Goal: Information Seeking & Learning: Check status

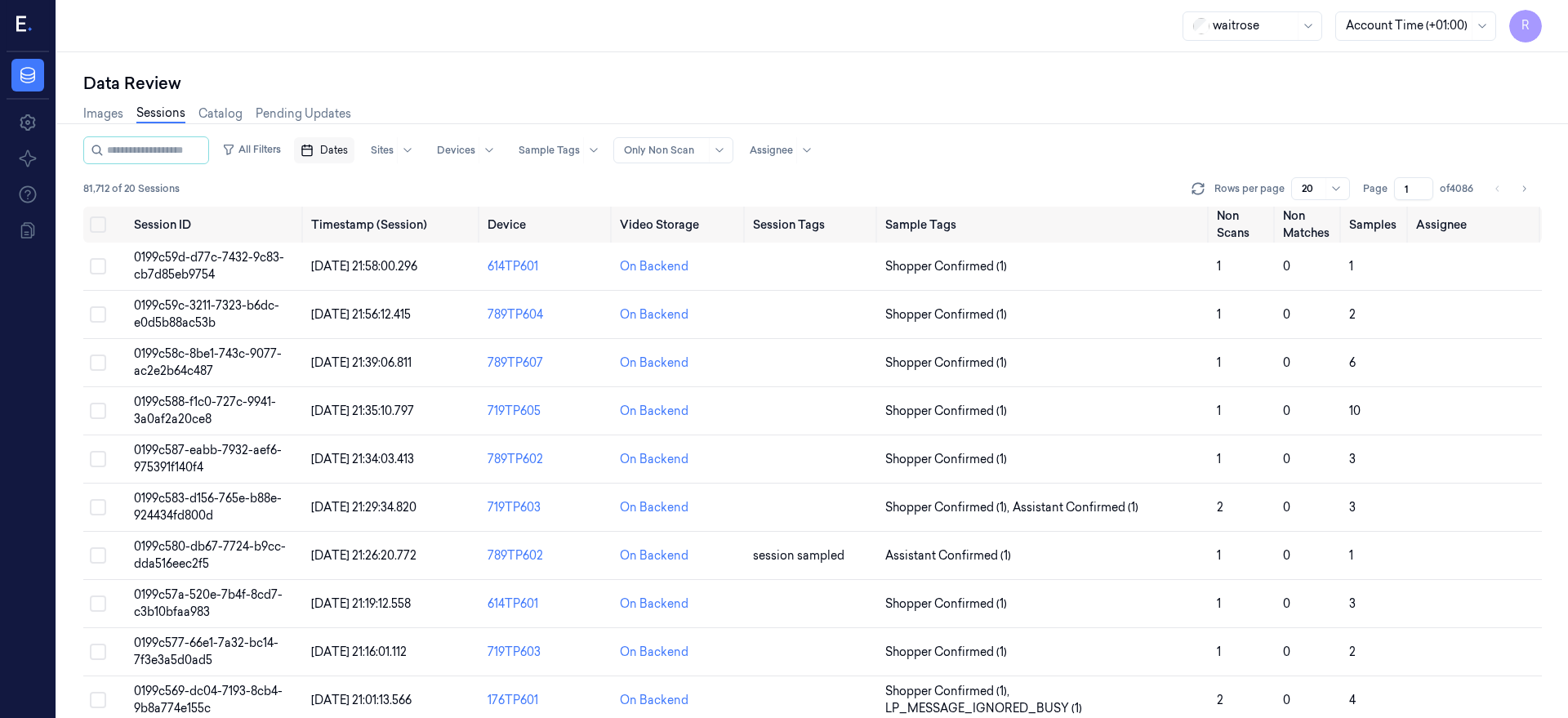
click at [336, 160] on button "Dates" at bounding box center [324, 150] width 61 height 26
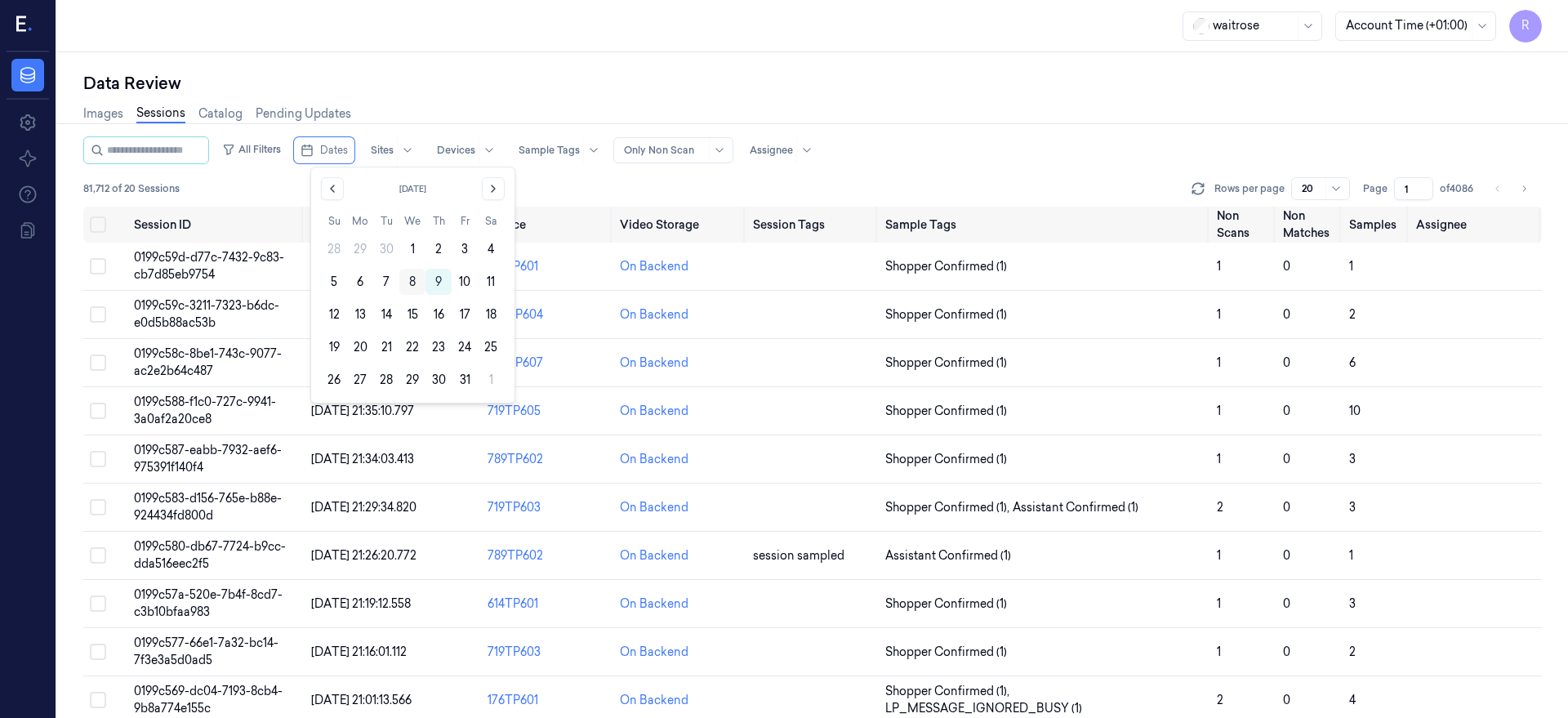
click at [414, 283] on button "8" at bounding box center [411, 281] width 26 height 26
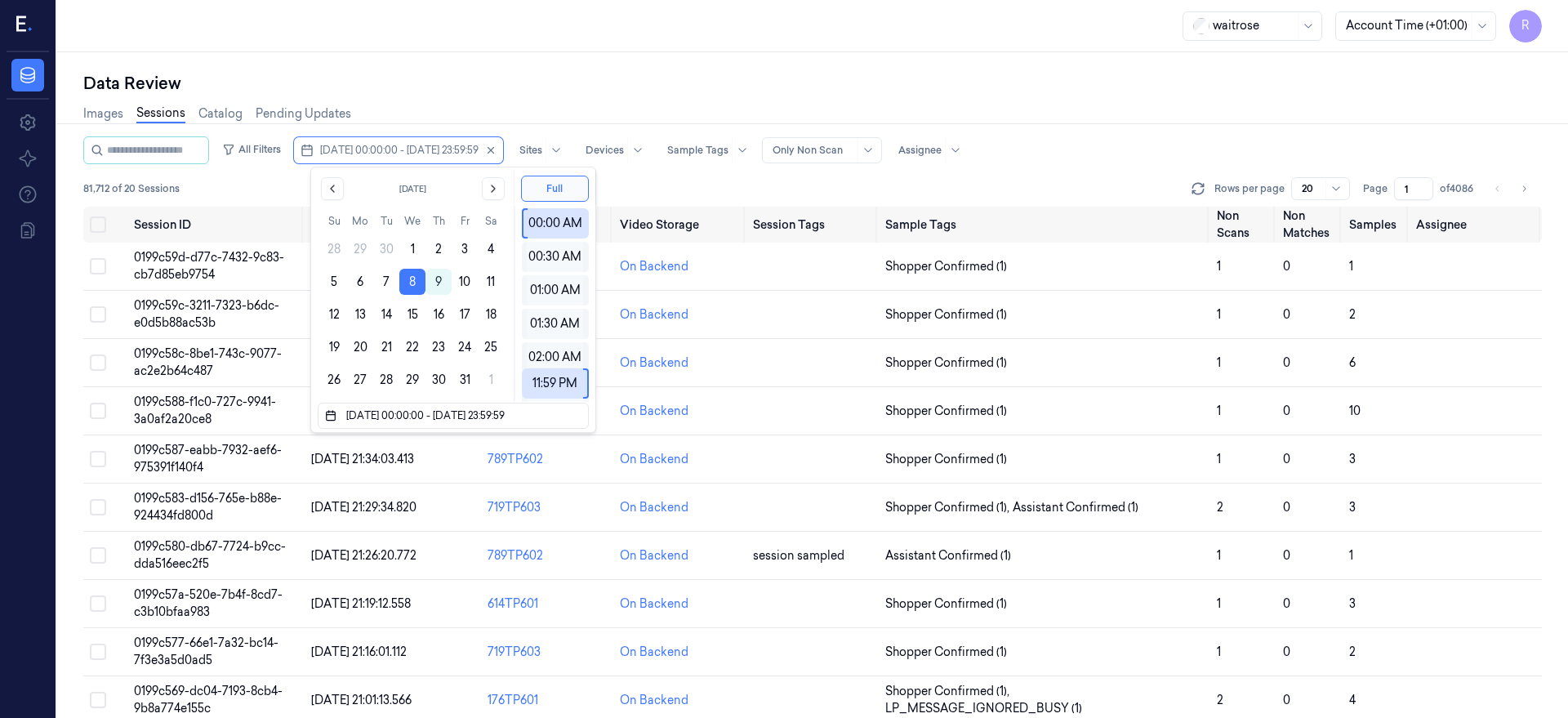
click at [519, 34] on div "waitrose Account Time (+01:00) R" at bounding box center [812, 26] width 1510 height 53
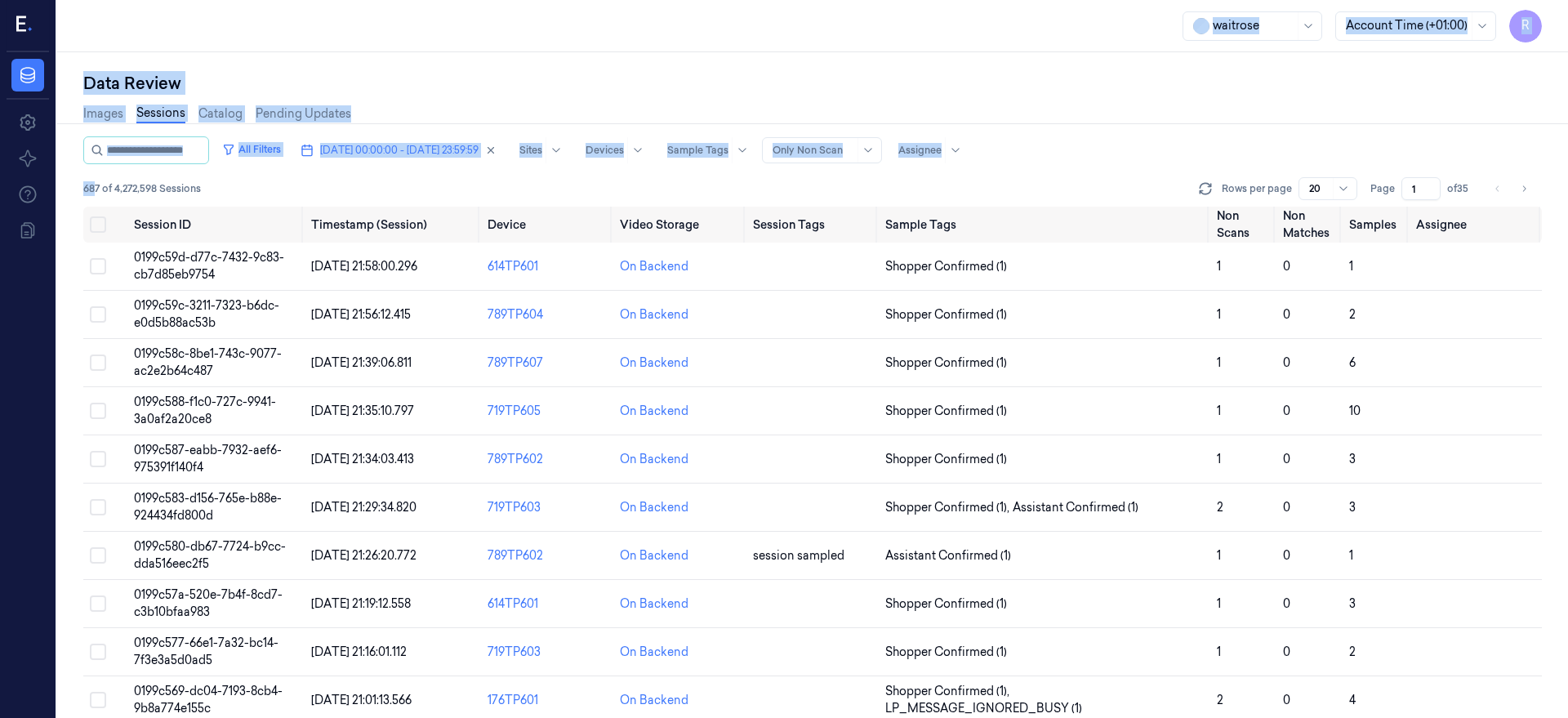
drag, startPoint x: 97, startPoint y: 191, endPoint x: 52, endPoint y: 191, distance: 45.0
click at [52, 191] on div "R Data Settings About Support Documentation waitrose Account Time (+01:00) R Da…" at bounding box center [784, 359] width 1568 height 718
click at [499, 66] on div "Data Review Images Sessions Catalog Pending Updates All Filters 08/10/2025 00:0…" at bounding box center [812, 386] width 1510 height 666
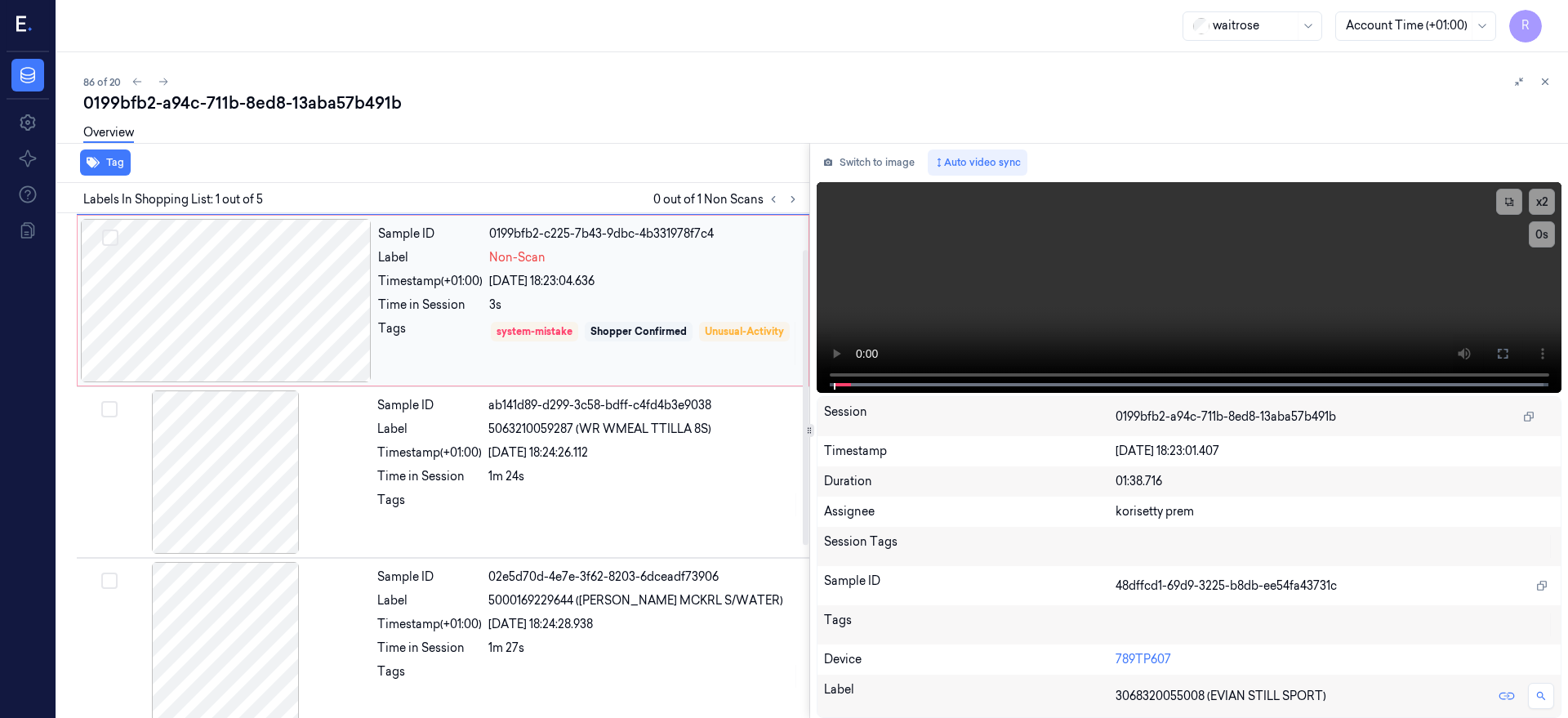
scroll to position [52, 0]
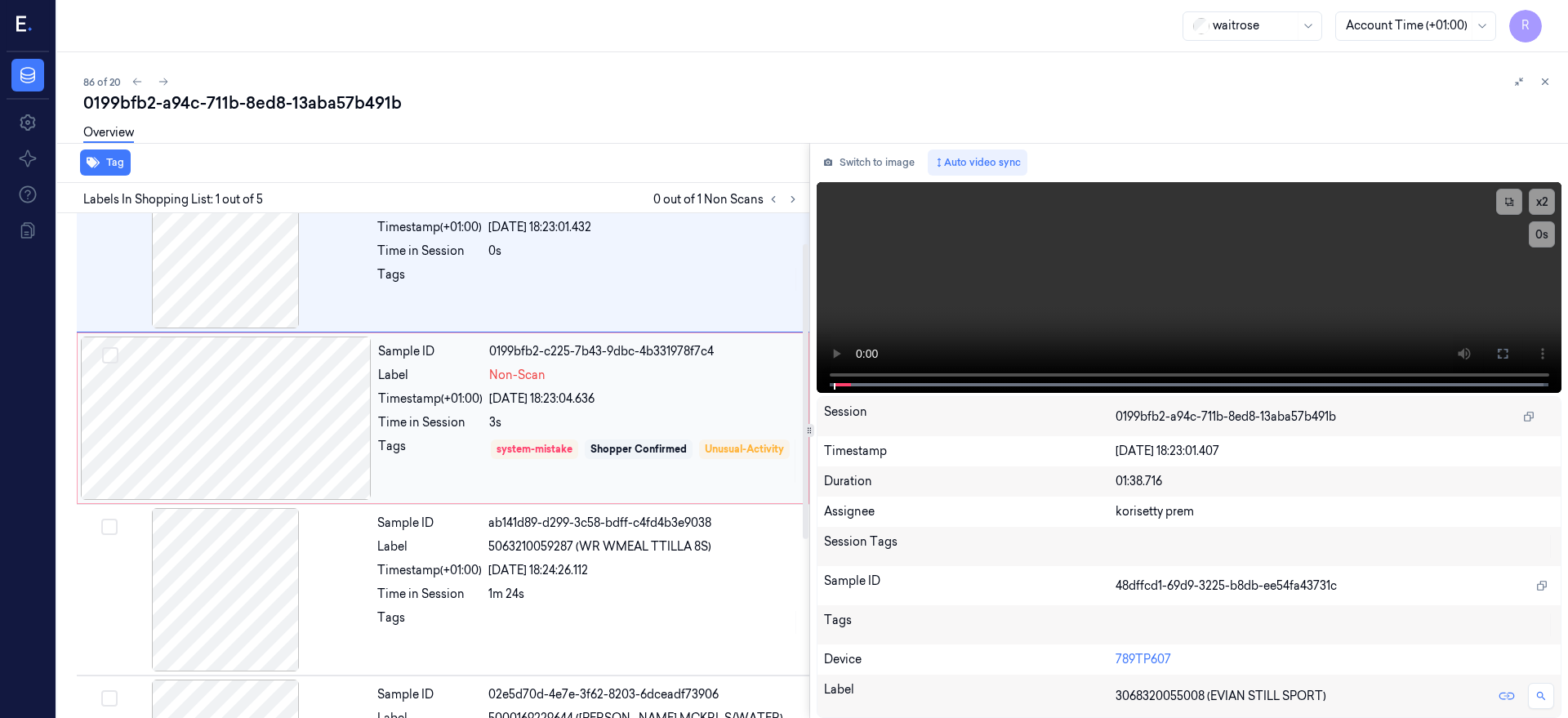
click at [239, 437] on div at bounding box center [227, 418] width 291 height 163
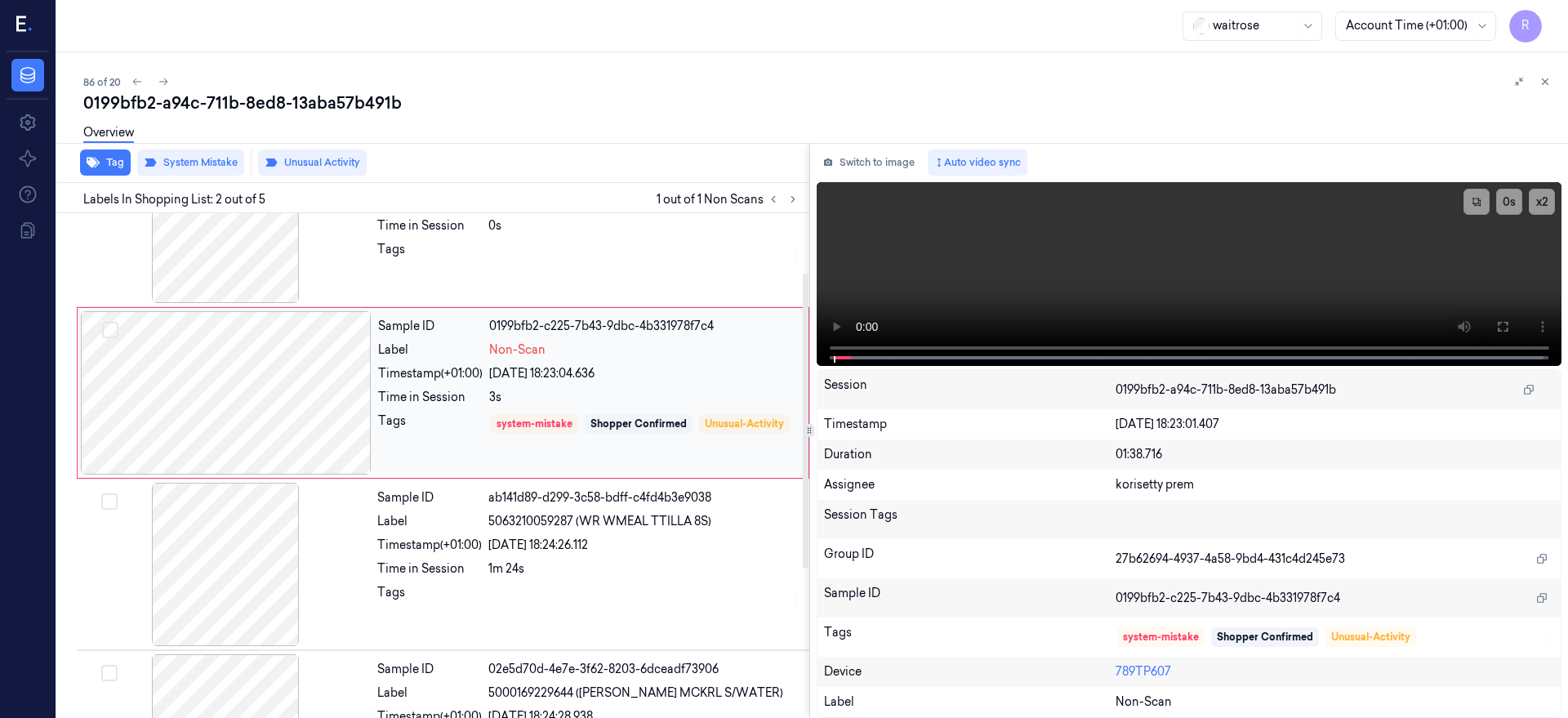
scroll to position [102, 0]
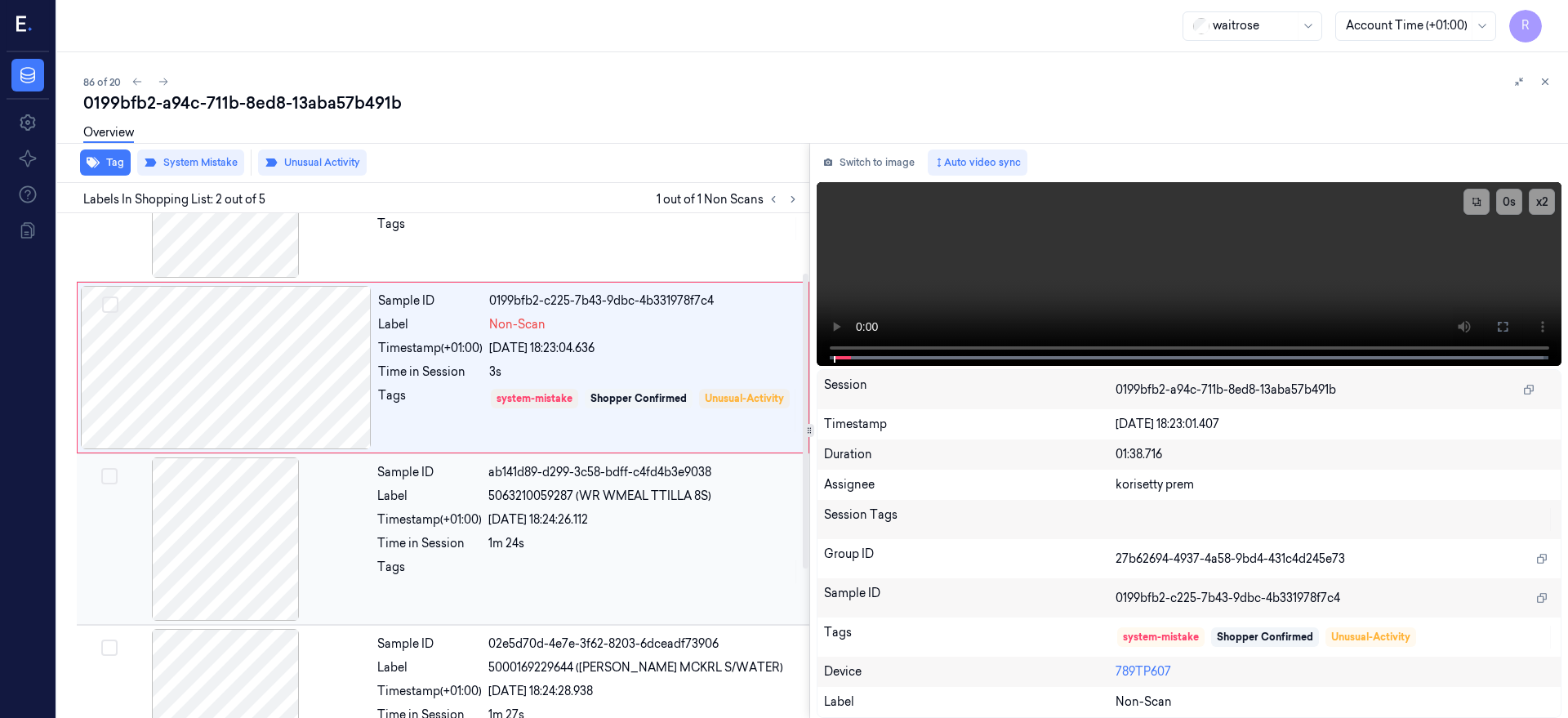
click at [191, 616] on div at bounding box center [226, 538] width 291 height 163
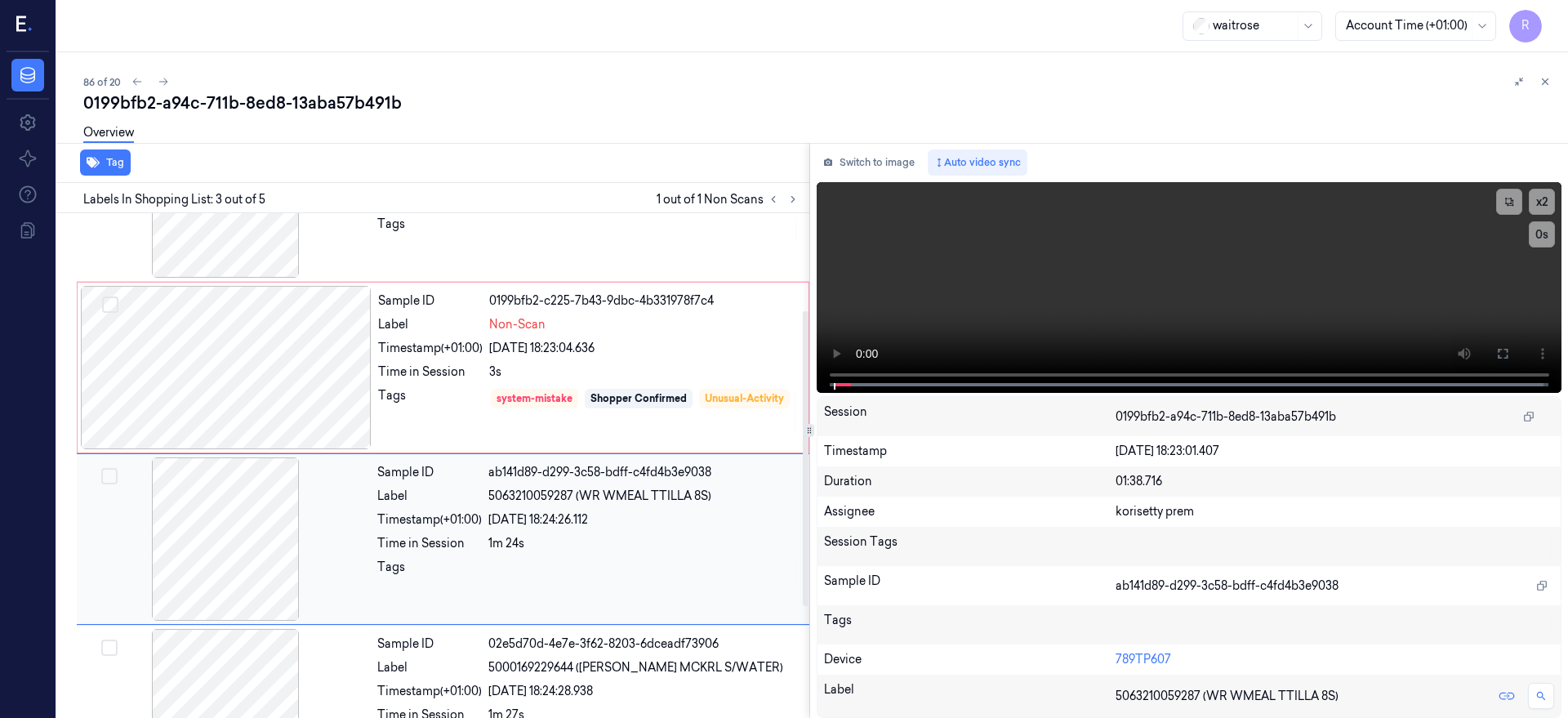
scroll to position [176, 0]
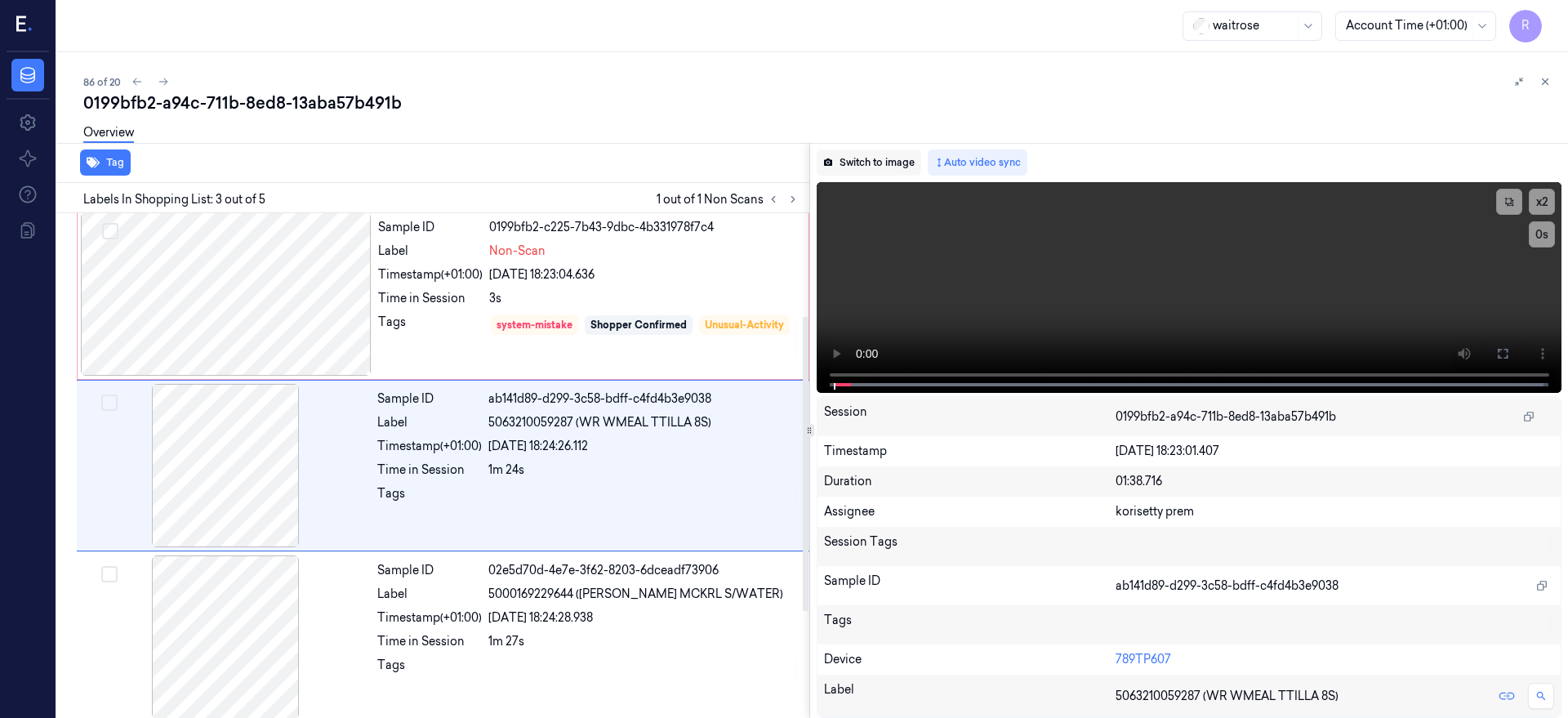
click at [904, 160] on button "Switch to image" at bounding box center [868, 162] width 104 height 26
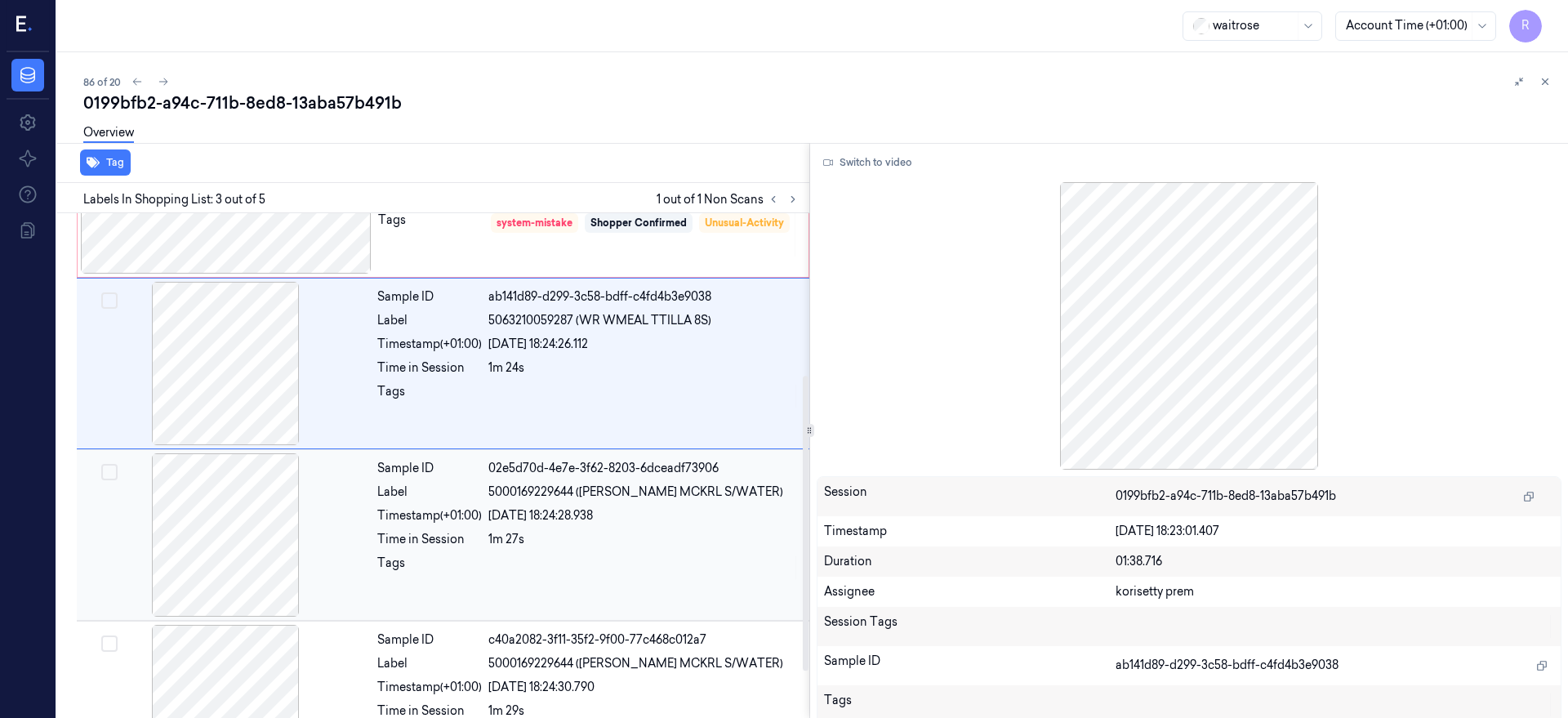
click at [273, 529] on div at bounding box center [226, 535] width 291 height 163
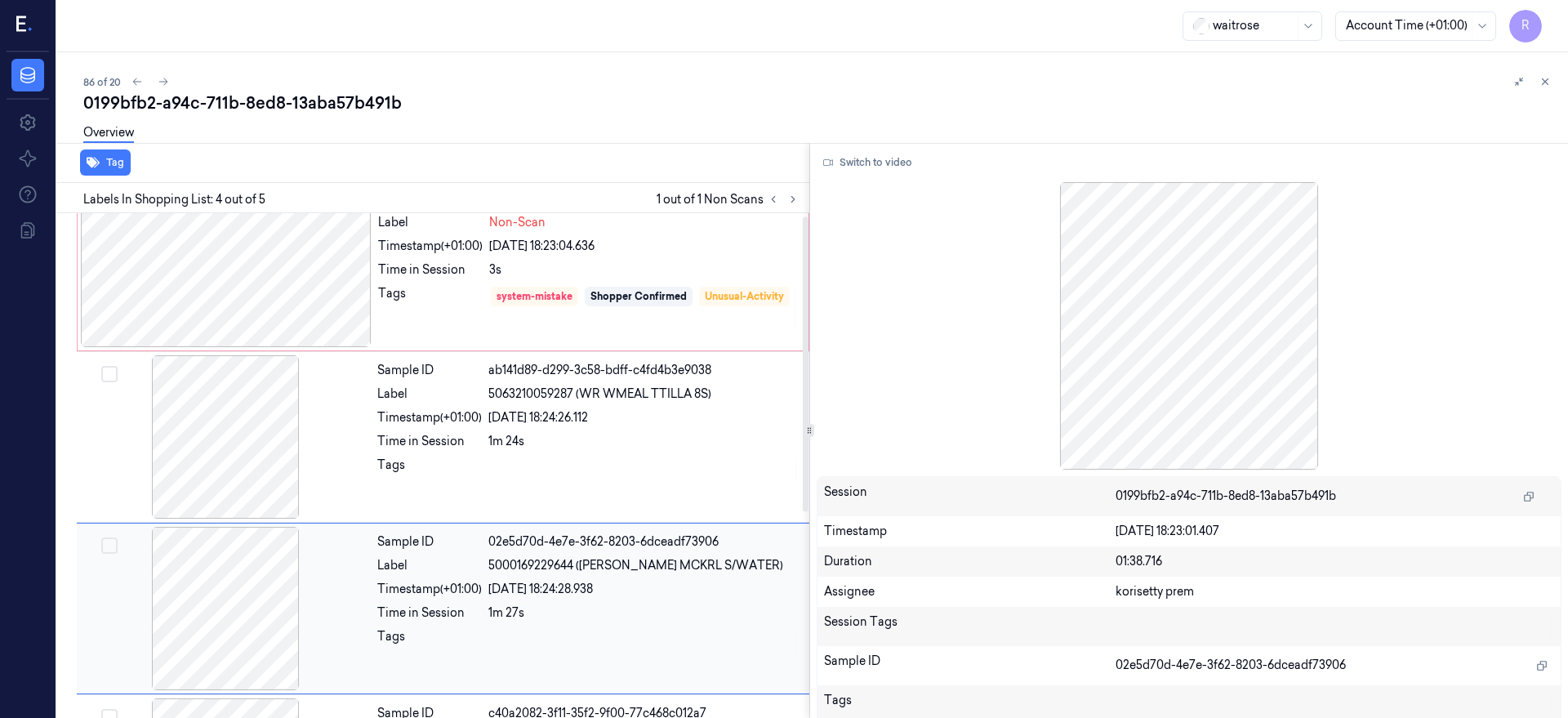
scroll to position [0, 0]
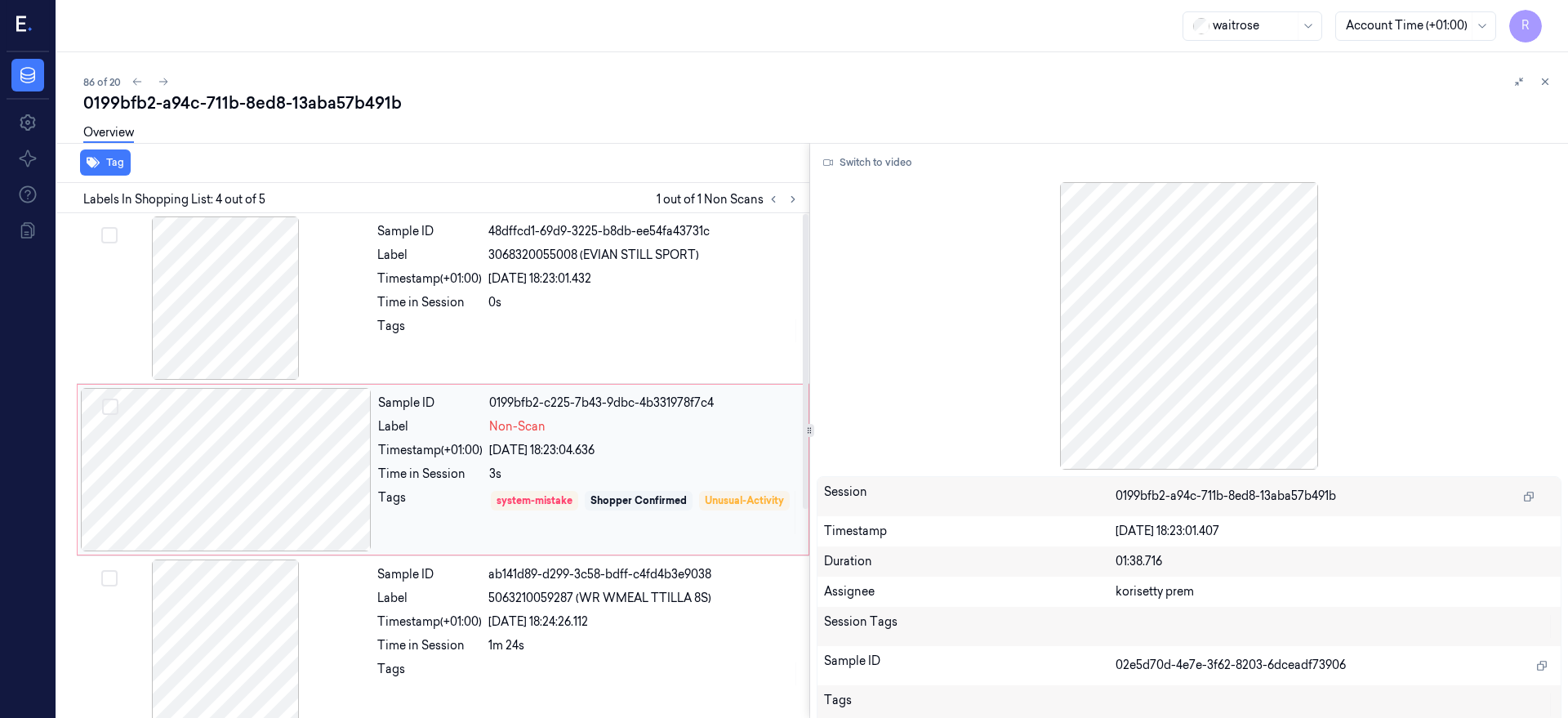
click at [273, 443] on div at bounding box center [227, 470] width 291 height 163
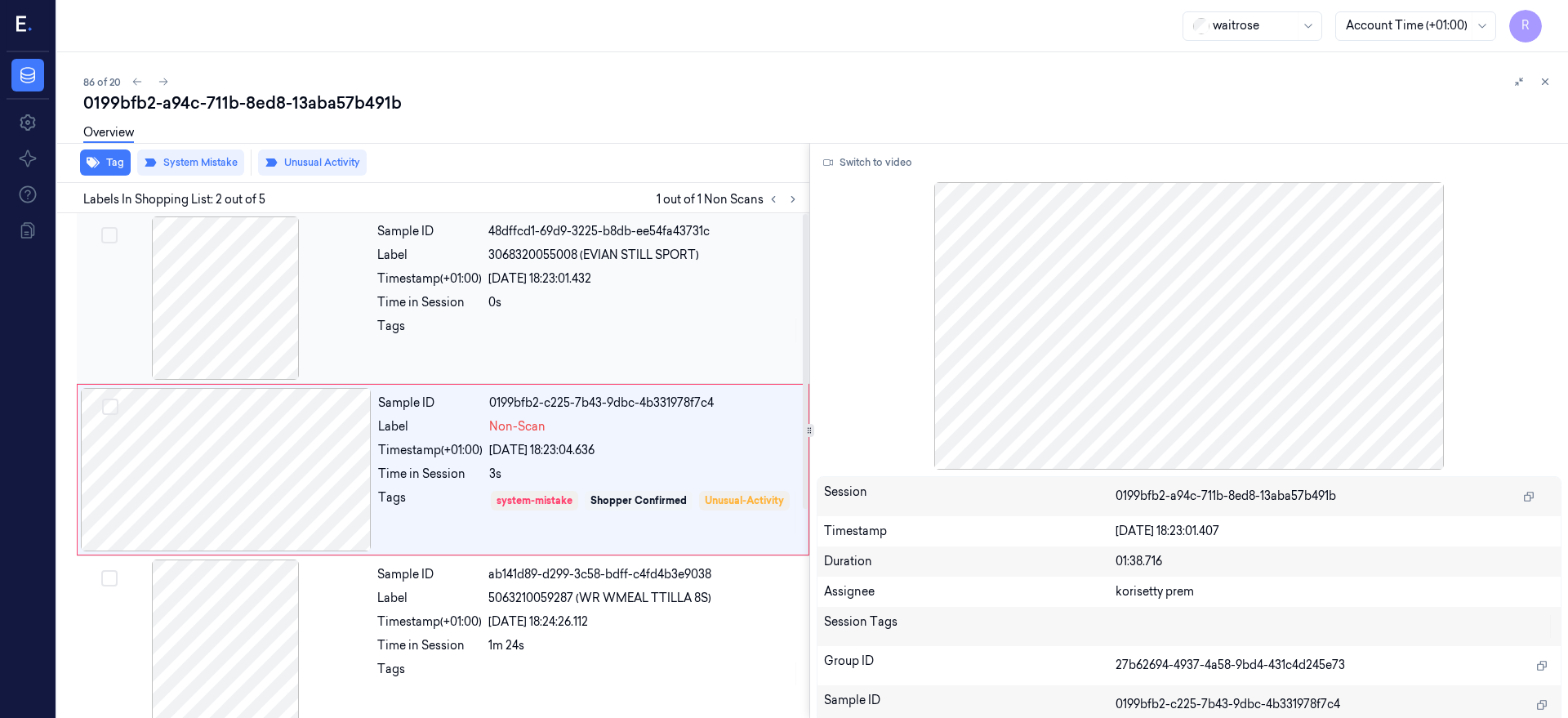
click at [236, 321] on div at bounding box center [226, 297] width 291 height 163
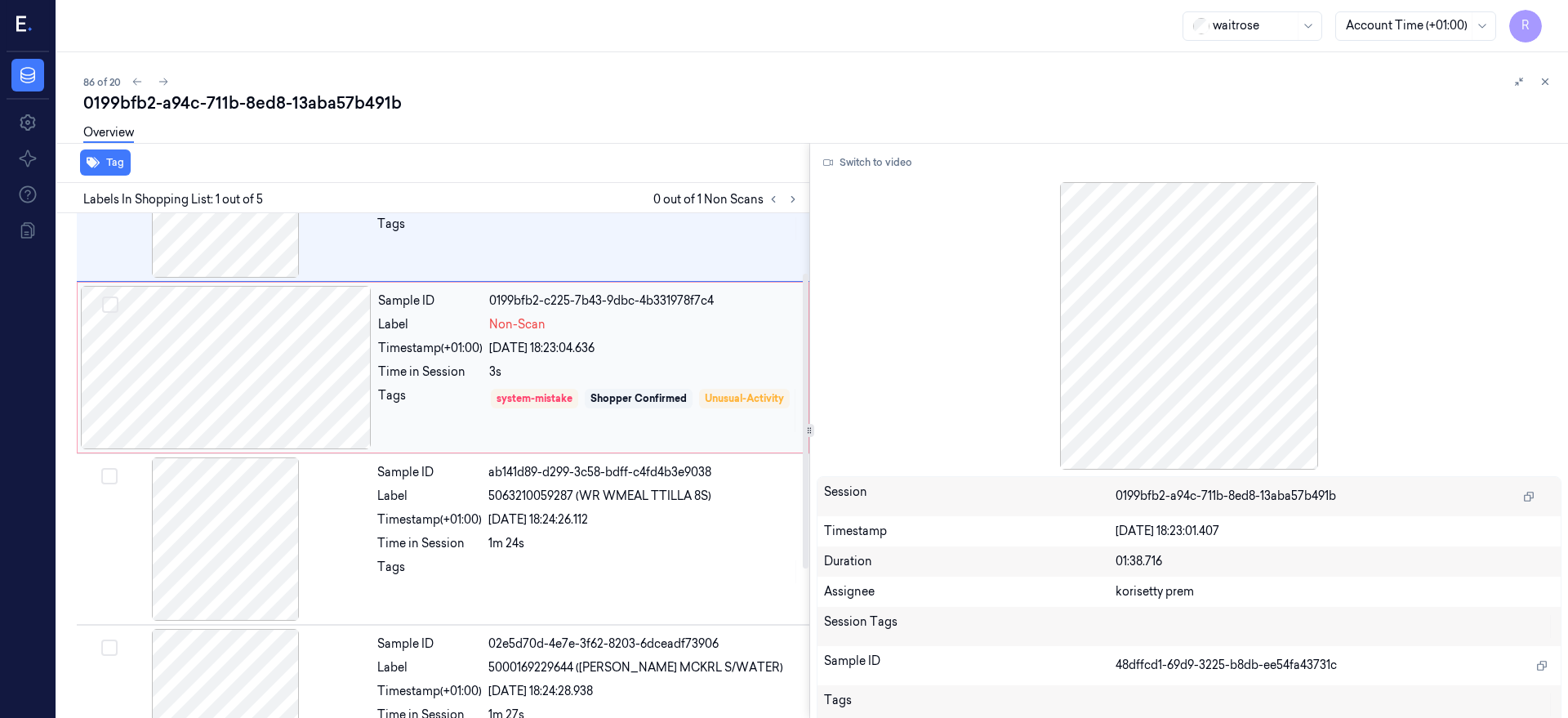
click at [253, 400] on div at bounding box center [227, 367] width 291 height 163
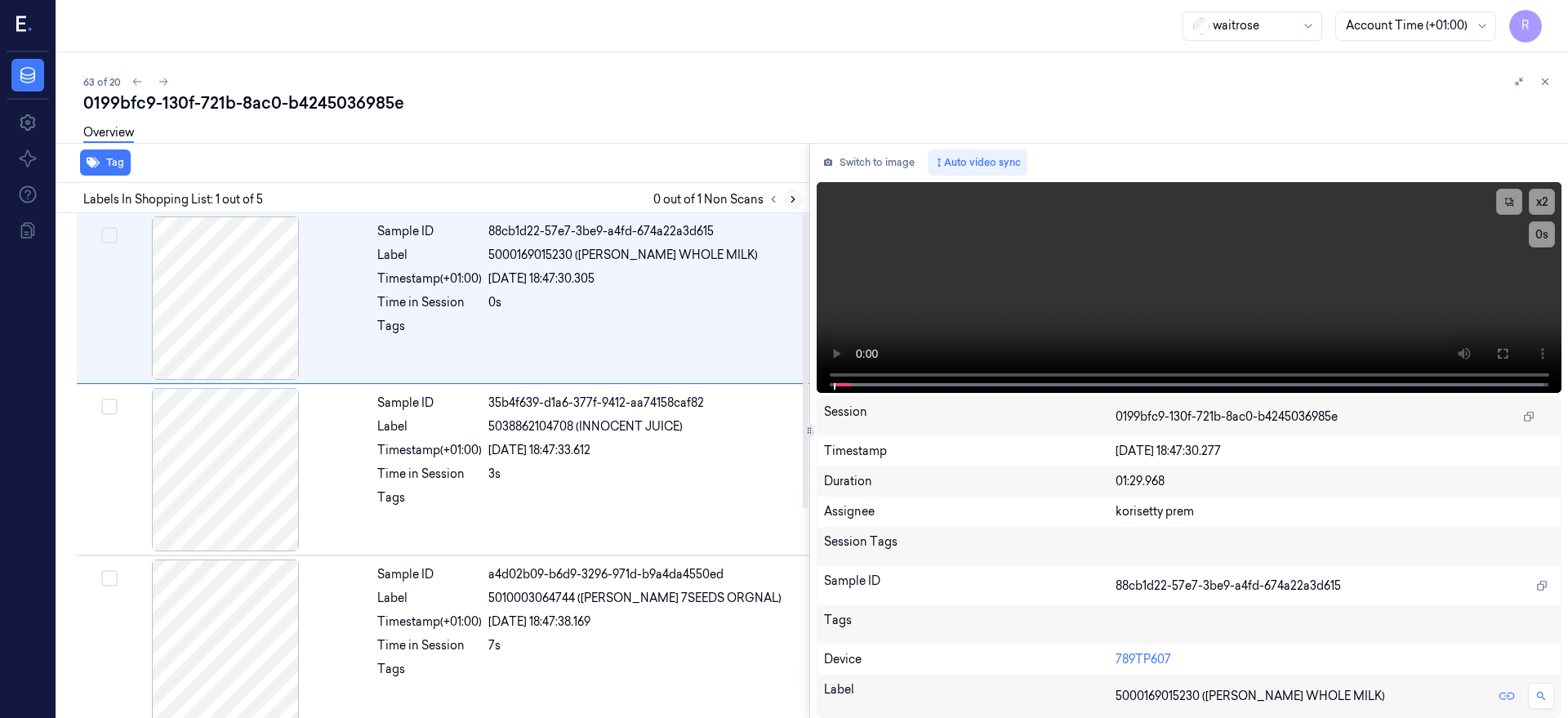
click at [799, 205] on icon at bounding box center [792, 199] width 12 height 12
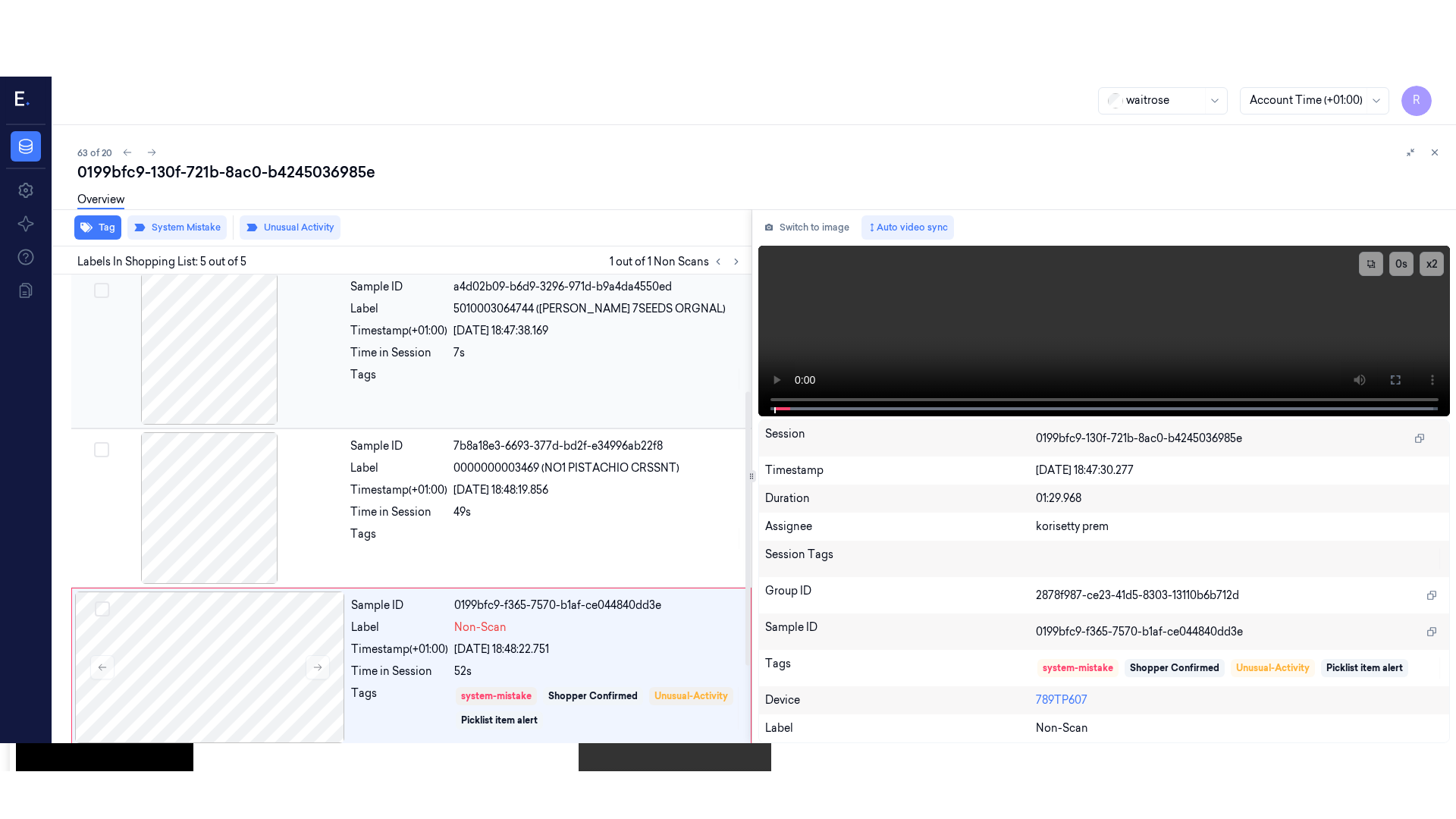
scroll to position [332, 0]
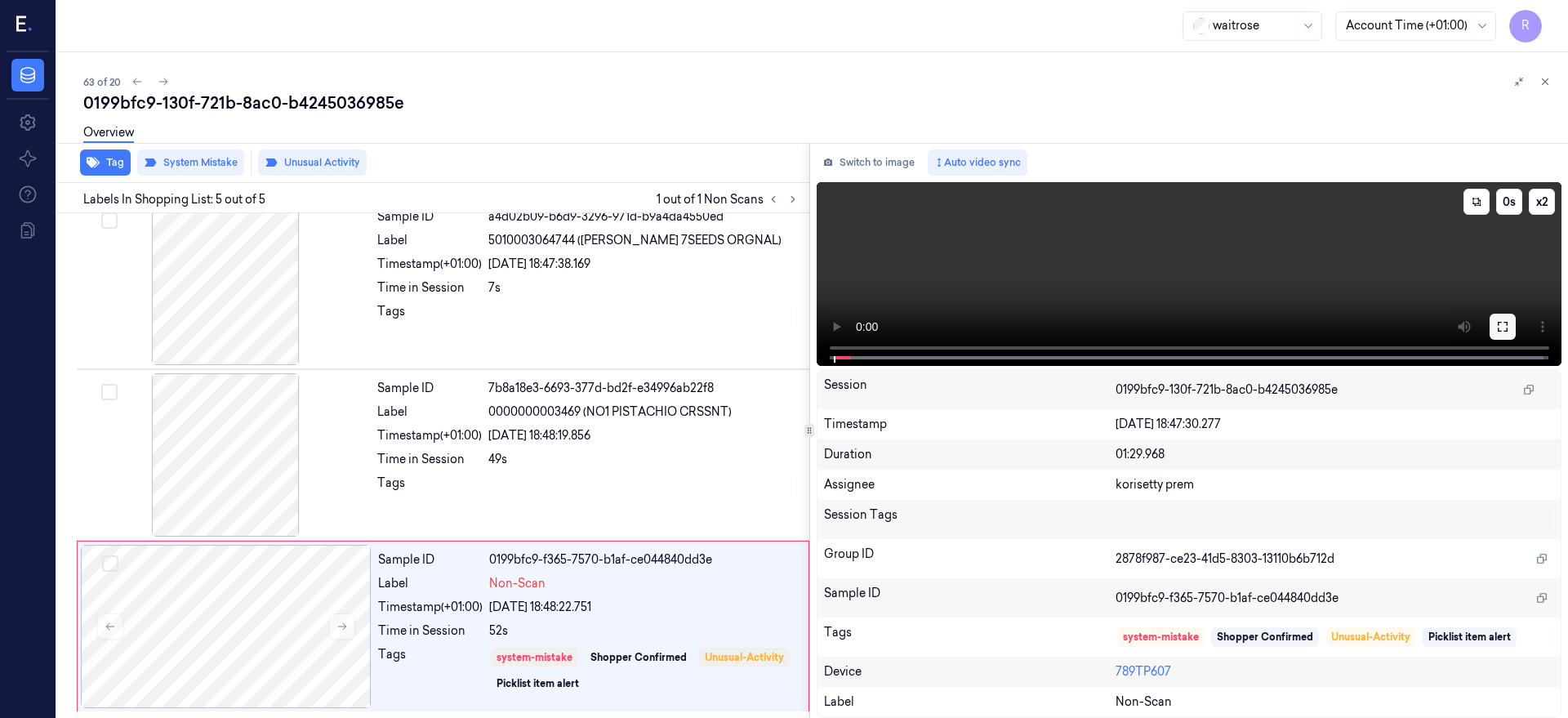
click at [1509, 330] on icon at bounding box center [1502, 327] width 13 height 13
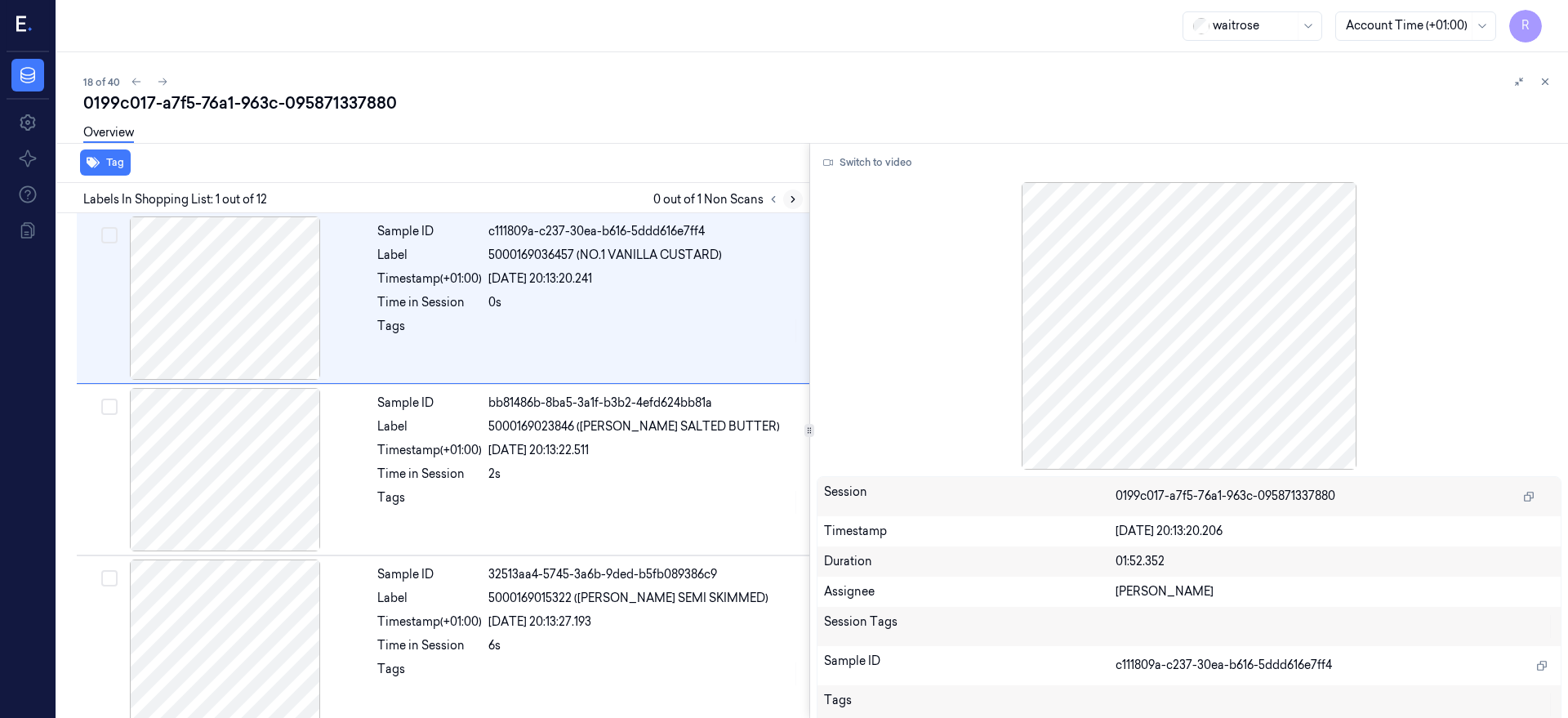
click at [799, 195] on icon at bounding box center [792, 199] width 12 height 12
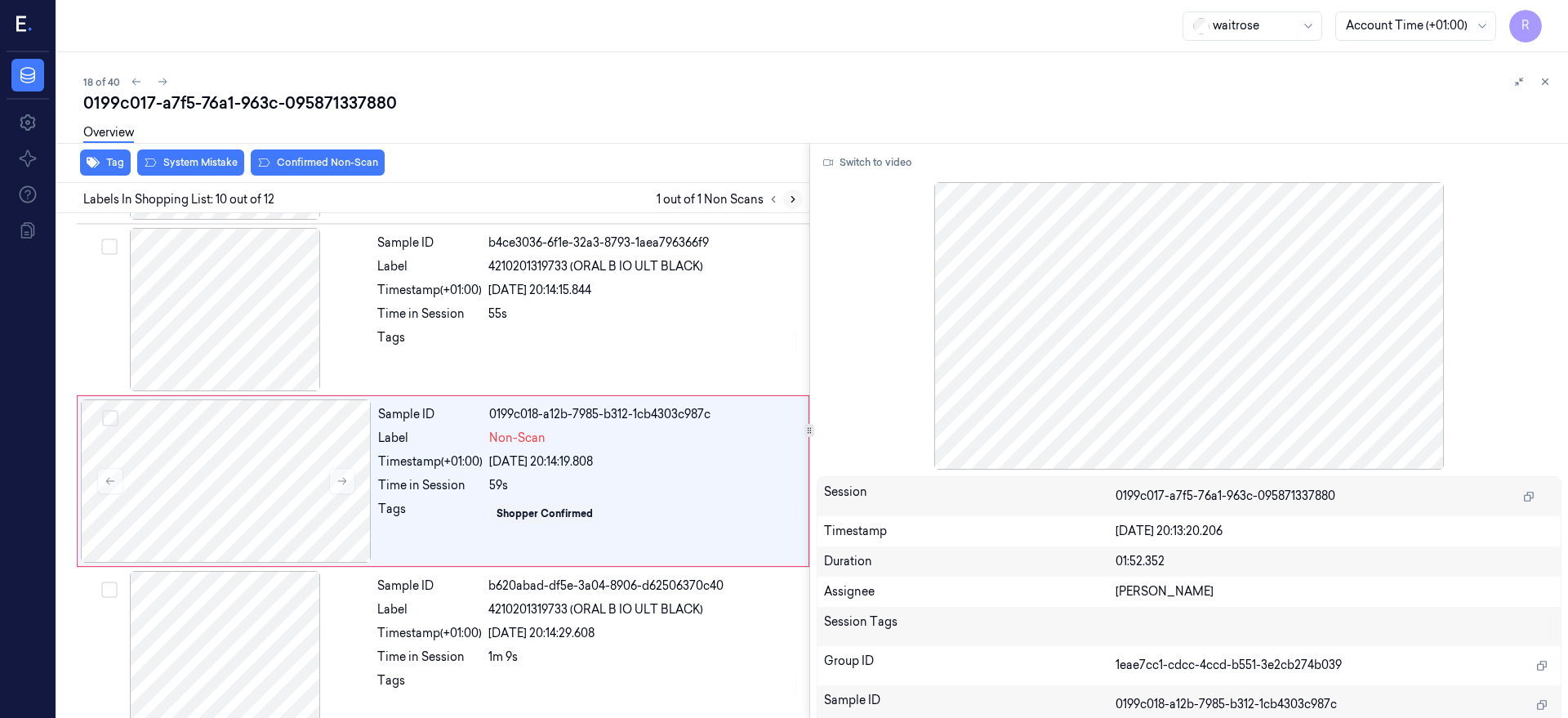
scroll to position [1377, 0]
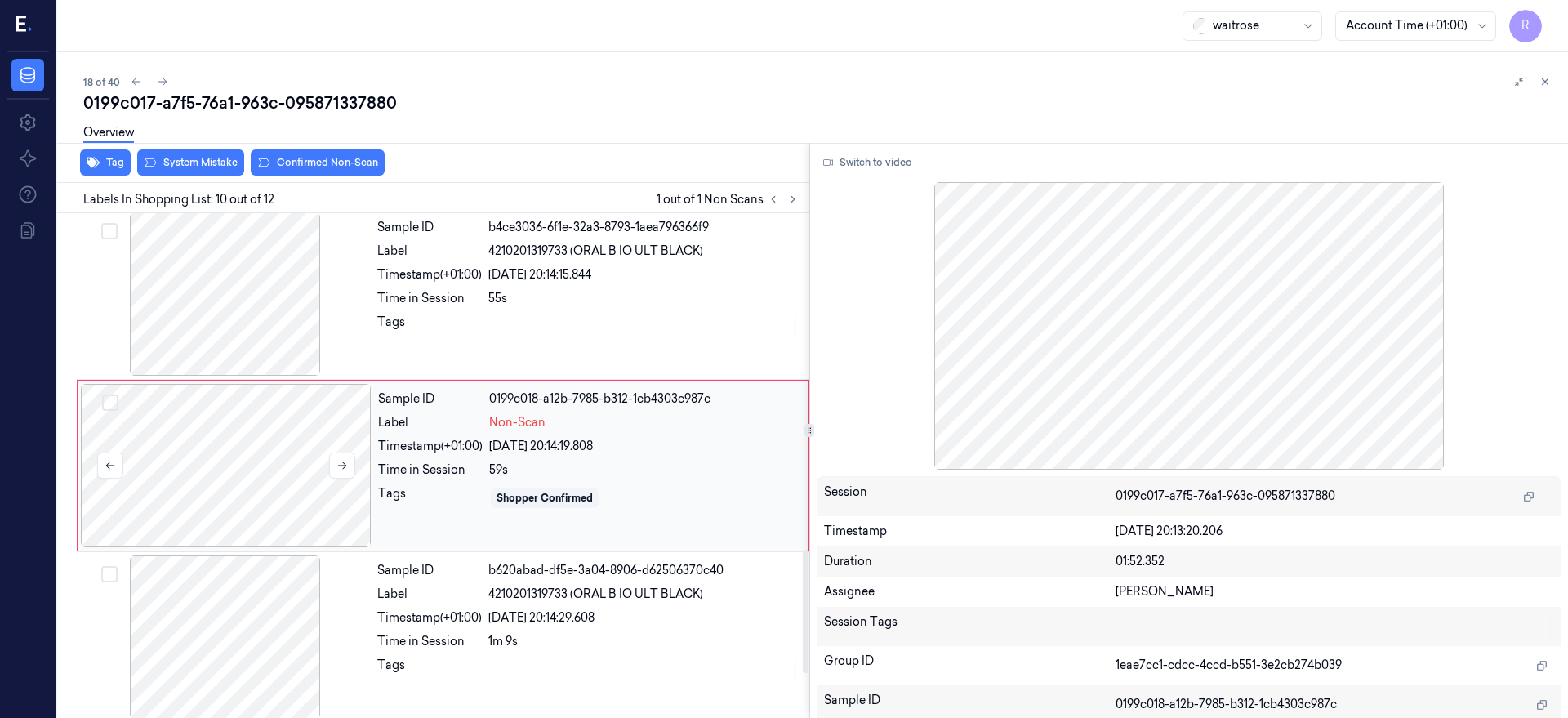
click at [281, 460] on div at bounding box center [227, 465] width 291 height 163
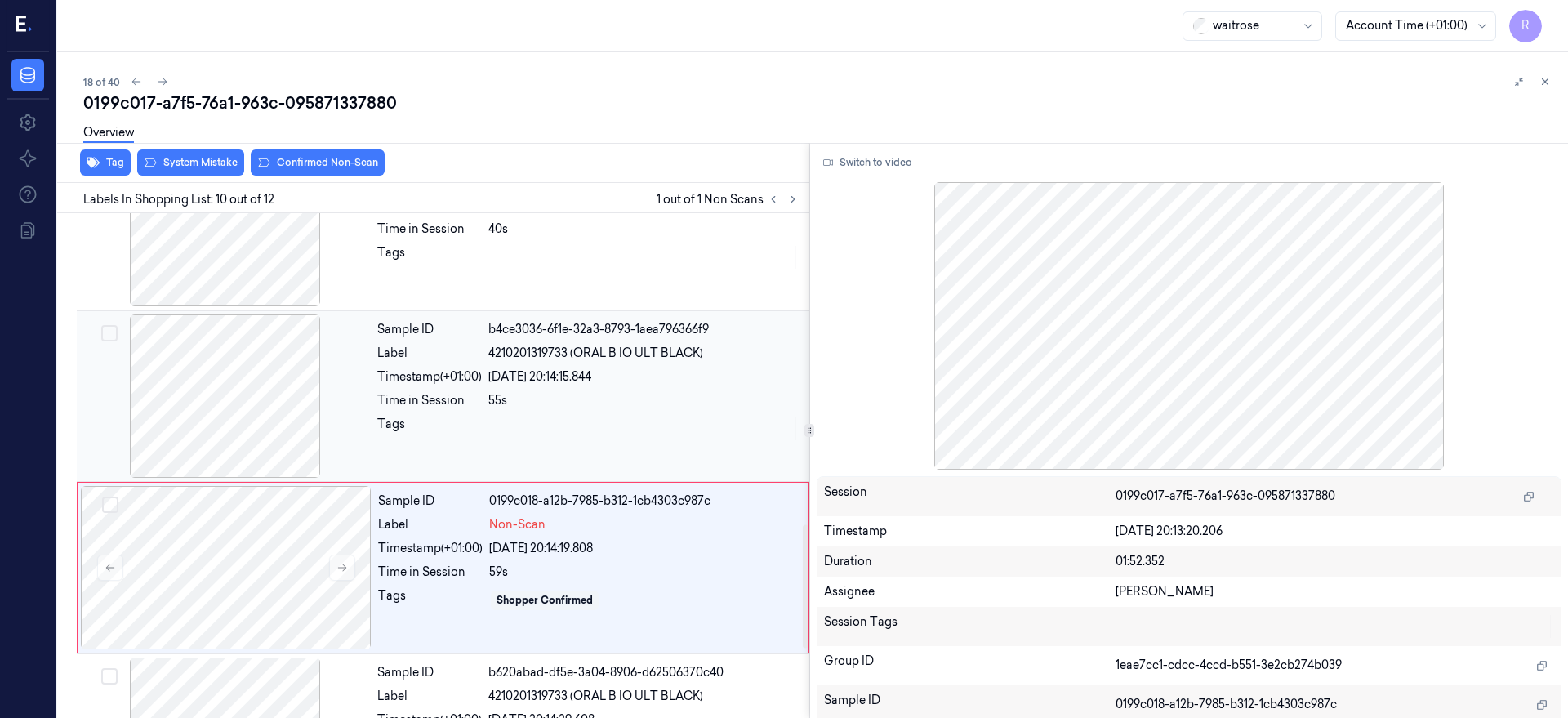
click at [254, 390] on div at bounding box center [226, 396] width 291 height 163
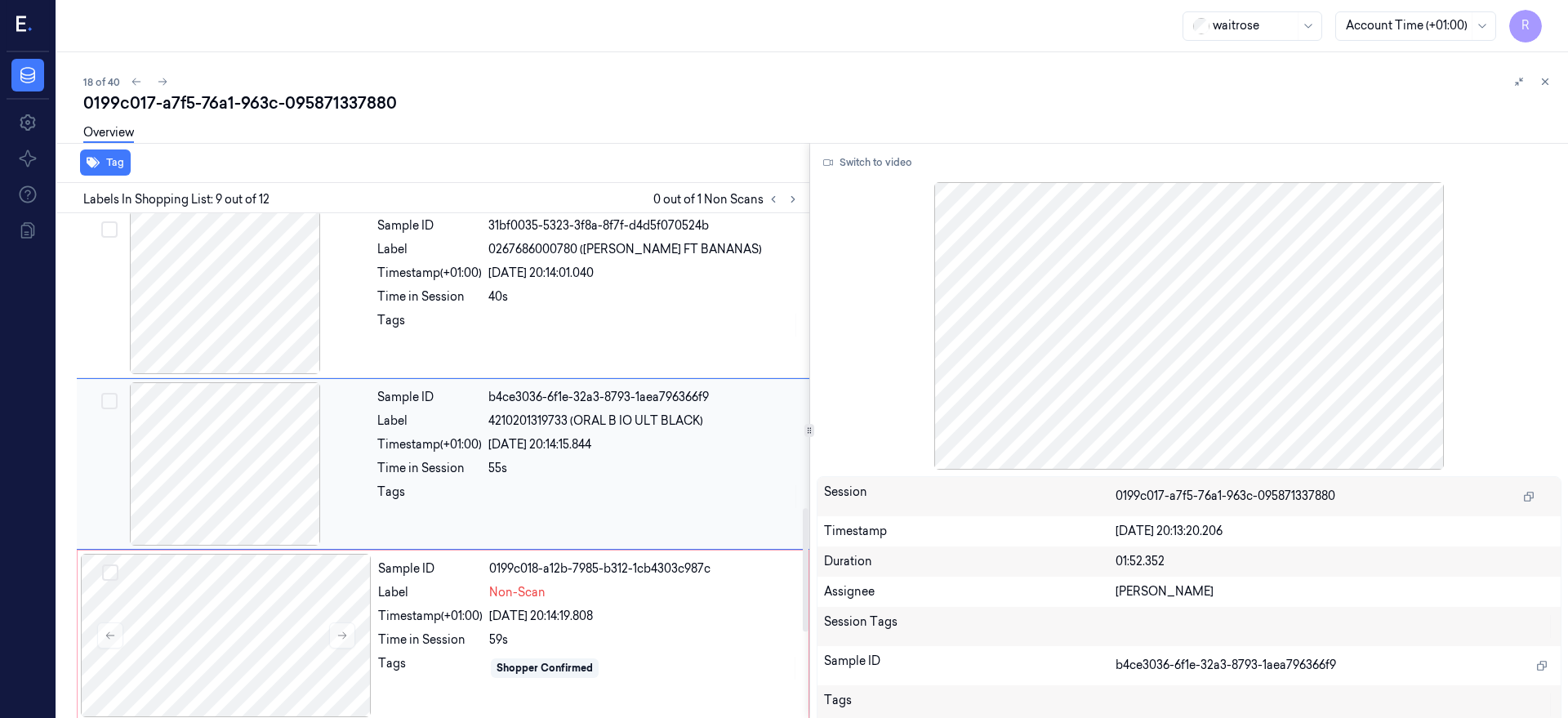
scroll to position [1205, 0]
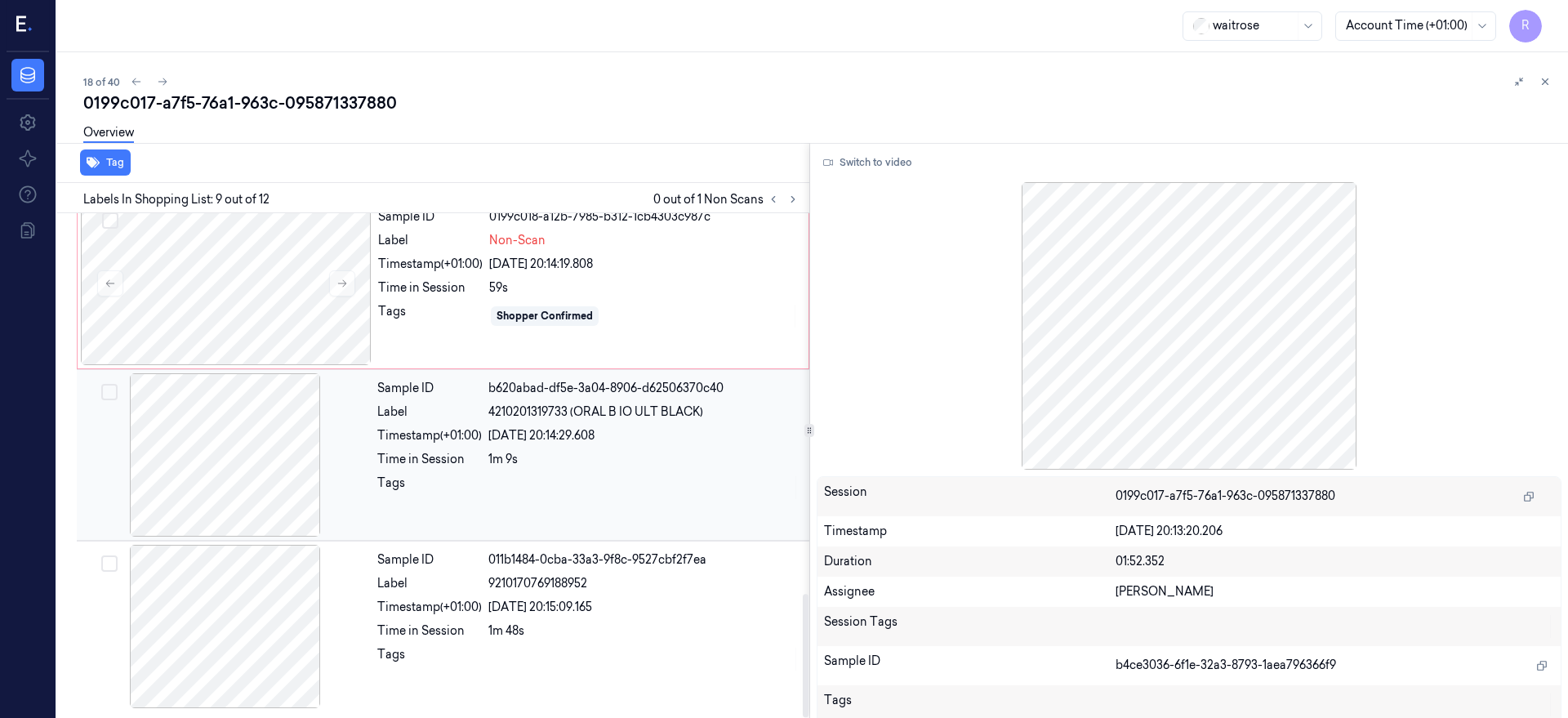
click at [582, 447] on div "Sample ID b620abad-df5e-3a04-8906-d62506370c40 Label 4210201319733 (ORAL B IO U…" at bounding box center [588, 455] width 436 height 163
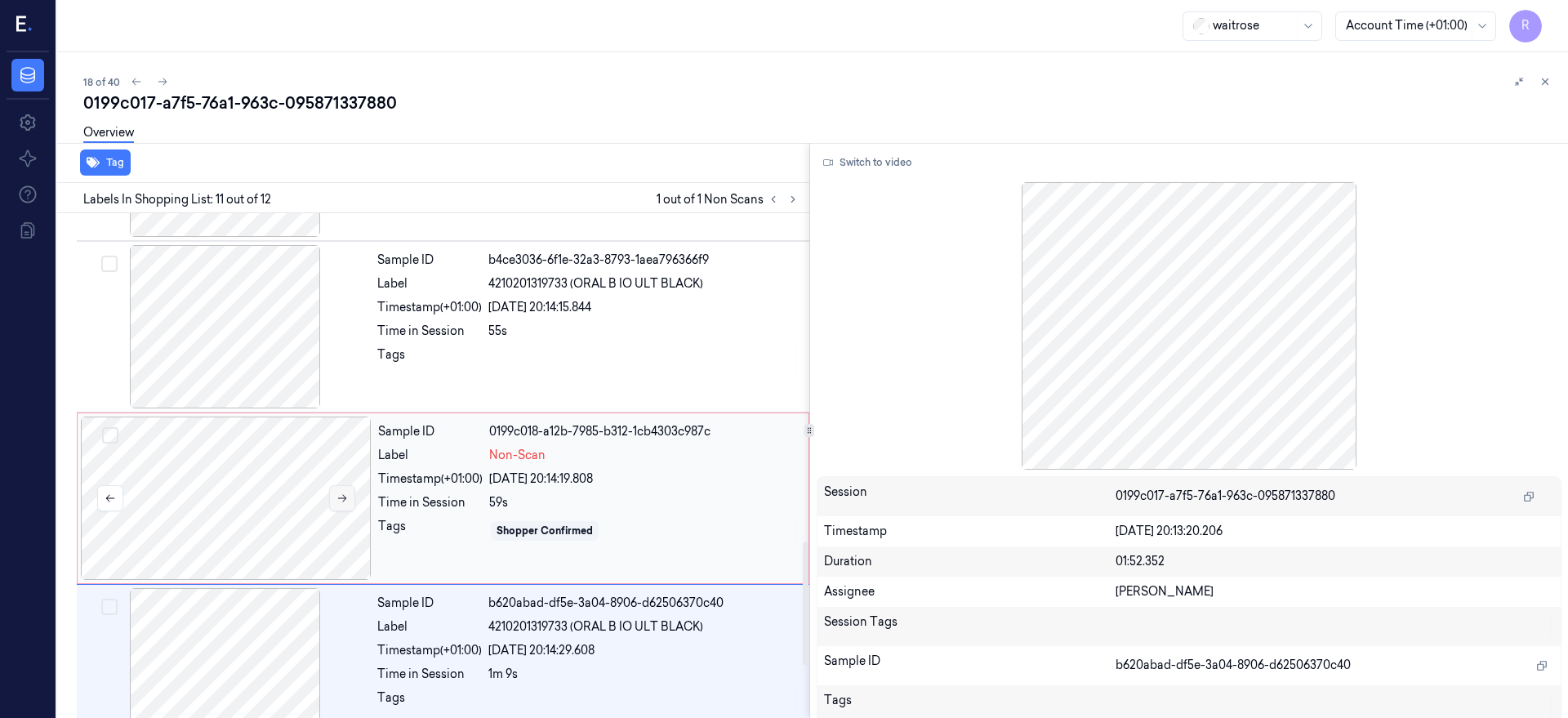
click at [351, 504] on button at bounding box center [342, 497] width 26 height 26
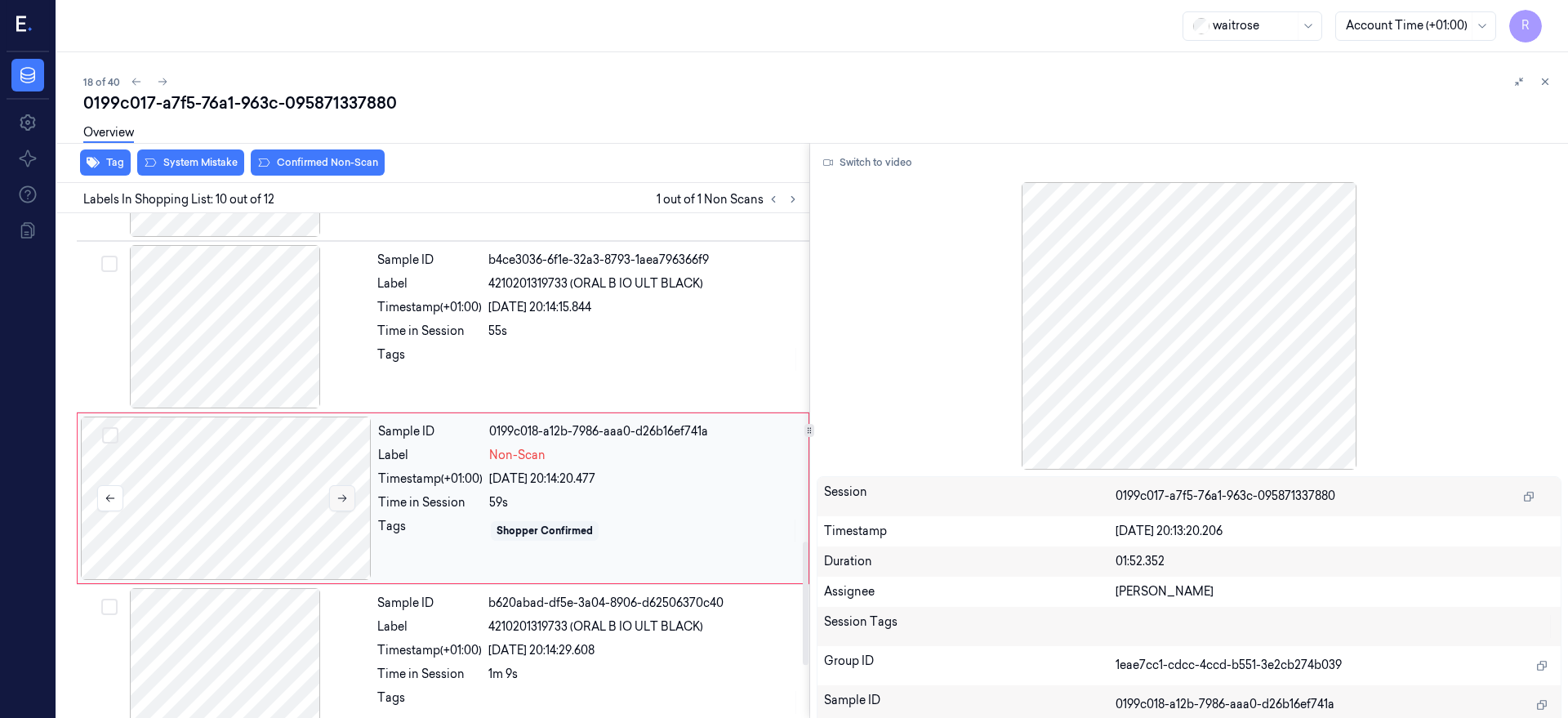
scroll to position [1377, 0]
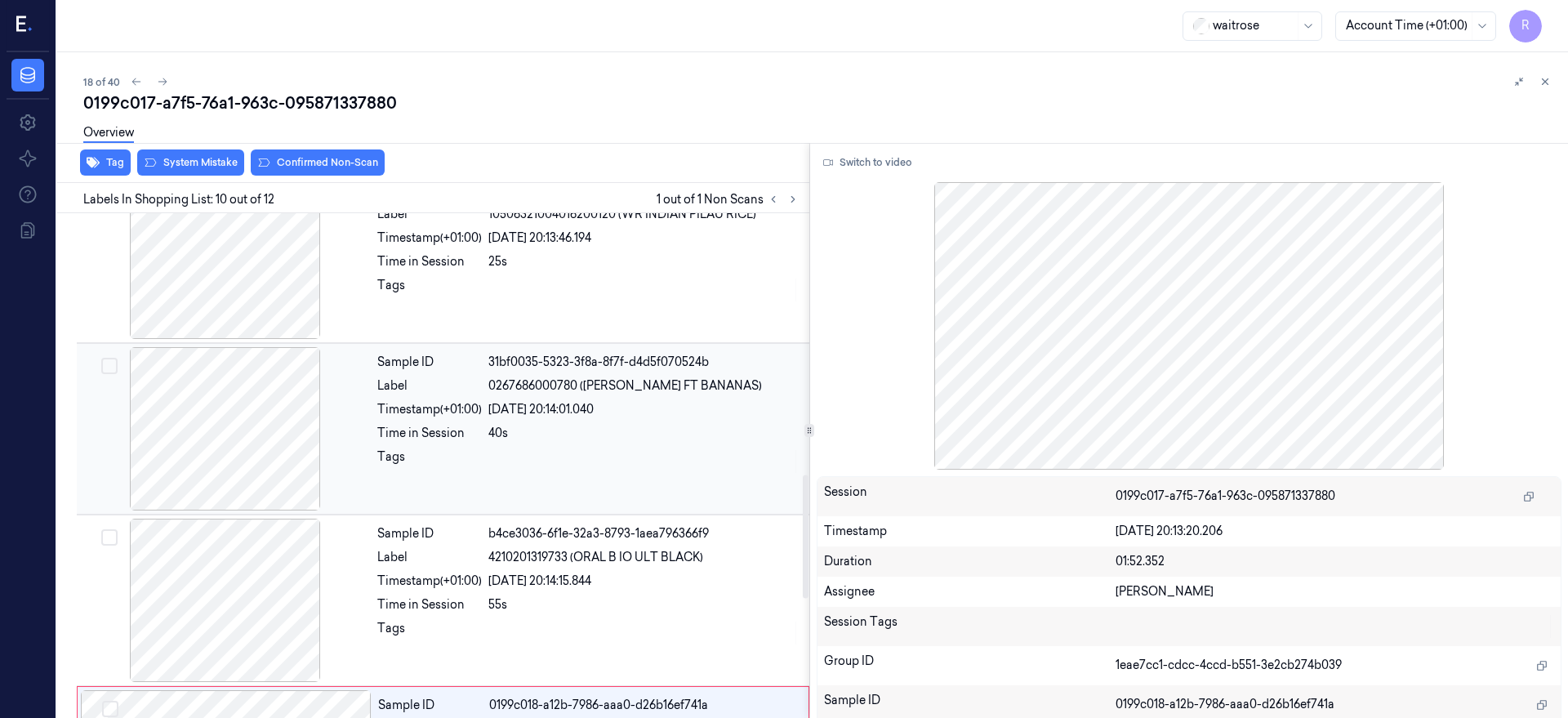
click at [258, 448] on div at bounding box center [226, 429] width 291 height 163
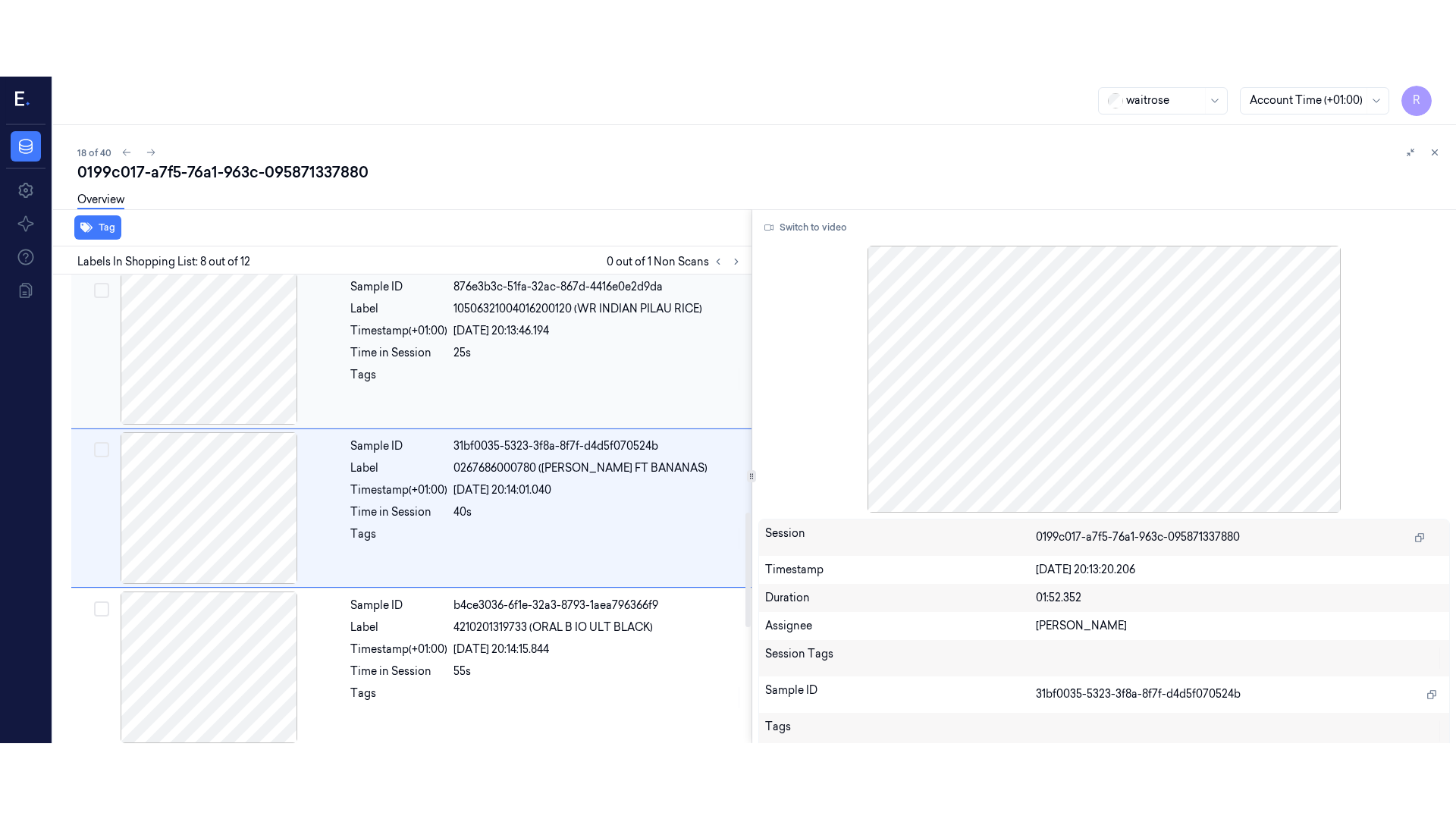
scroll to position [959, 0]
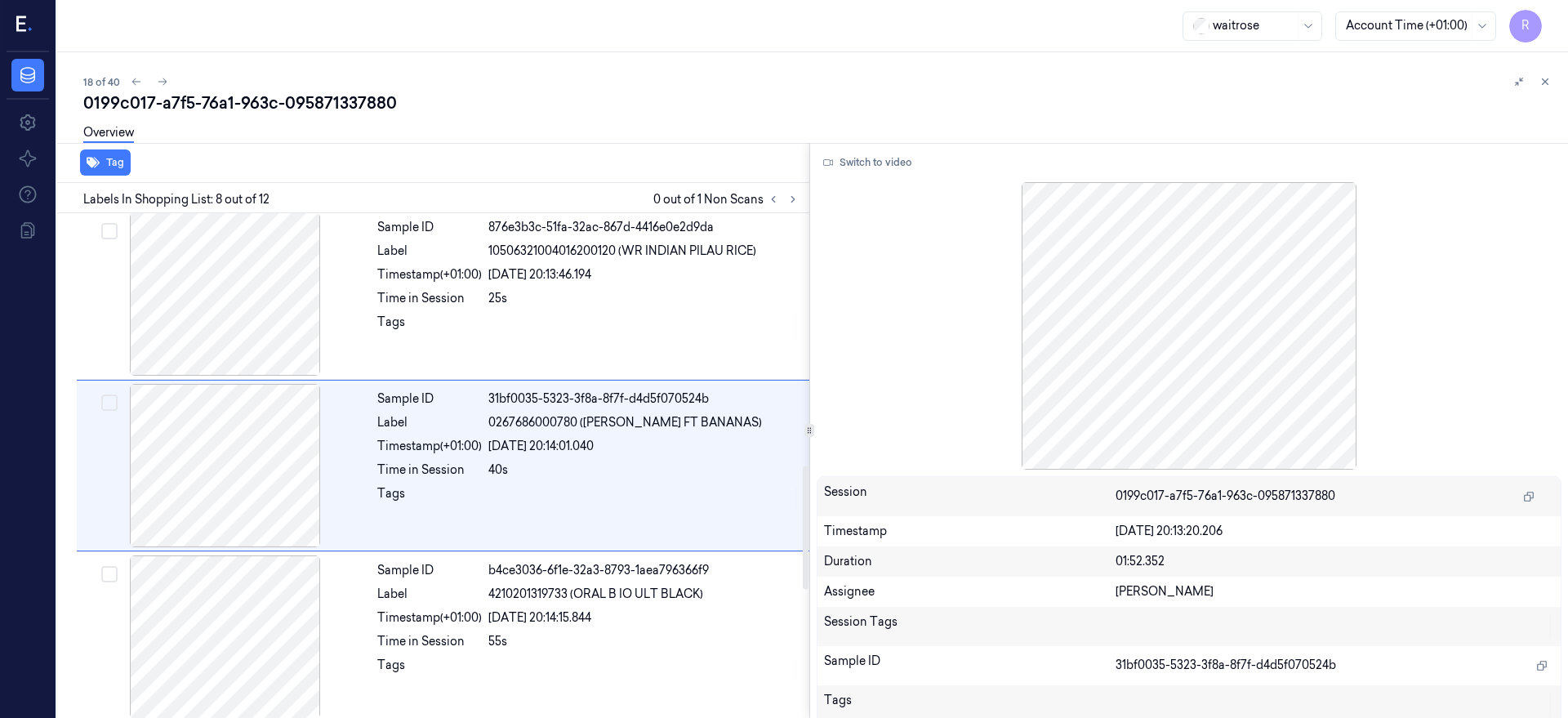
click at [867, 148] on div "Switch to video Session 0199c017-a7f5-76a1-963c-095871337880 Timestamp 07/10/20…" at bounding box center [1190, 430] width 759 height 575
click at [886, 164] on button "Switch to video" at bounding box center [867, 162] width 102 height 26
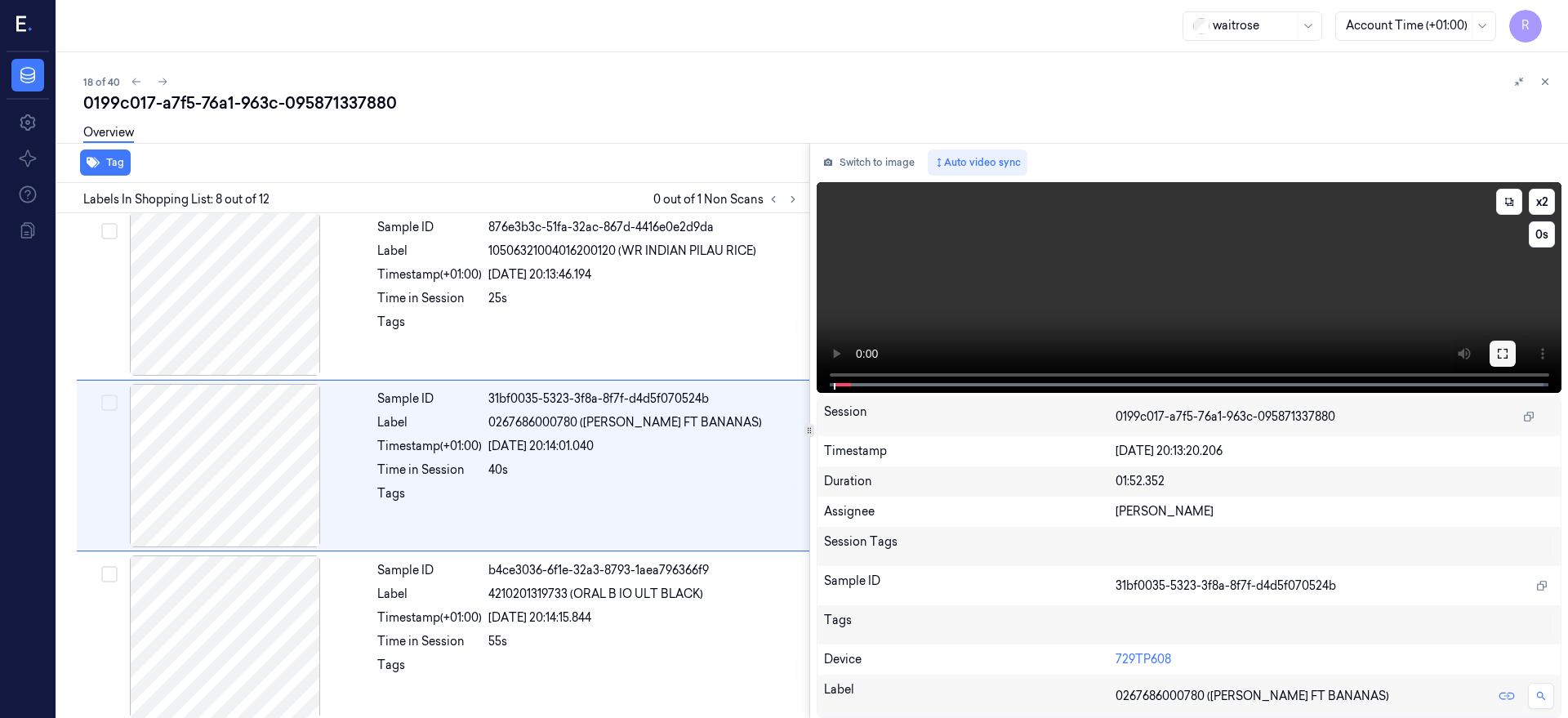
click at [1515, 360] on button at bounding box center [1502, 353] width 26 height 26
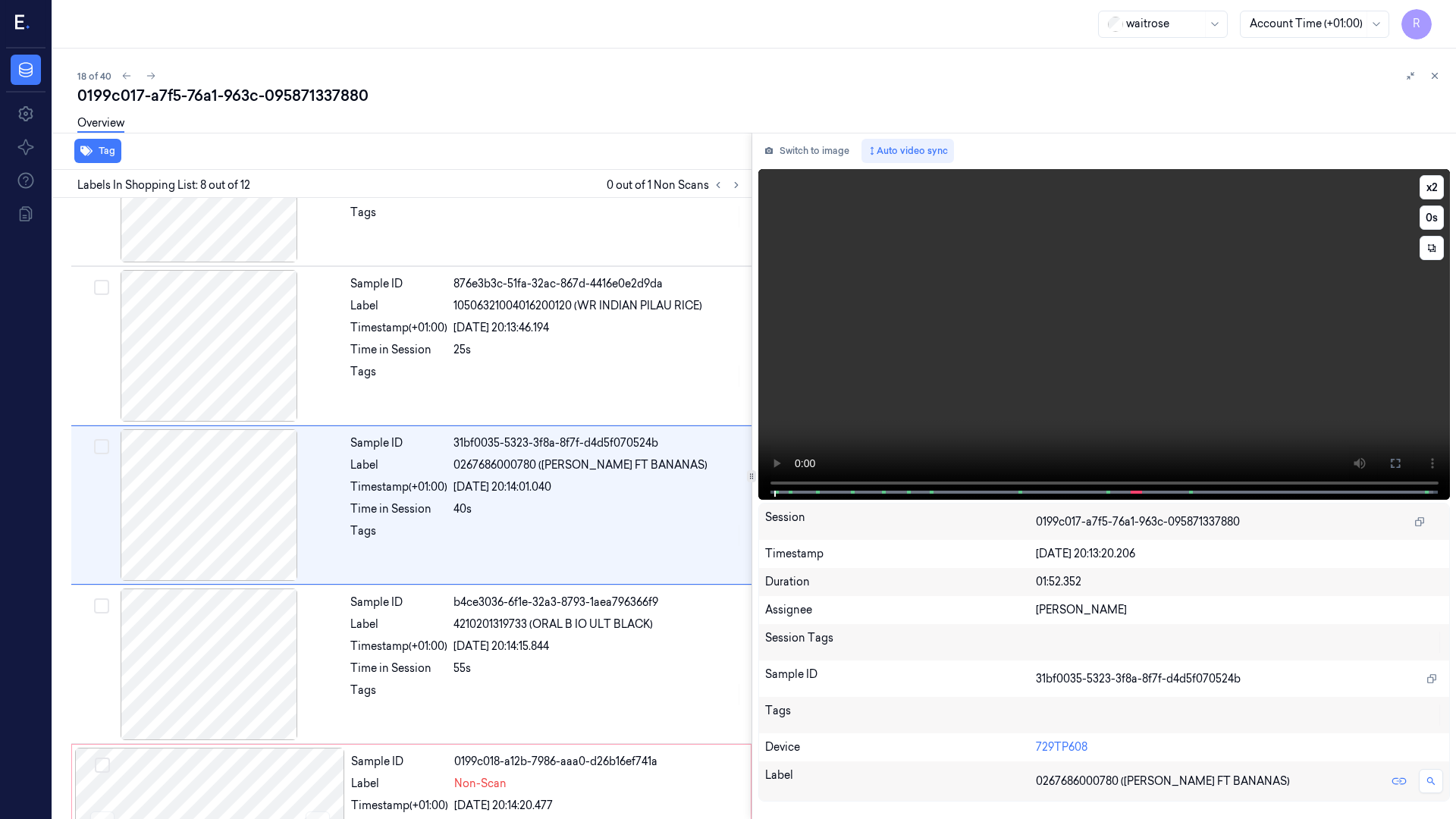
scroll to position [884, 0]
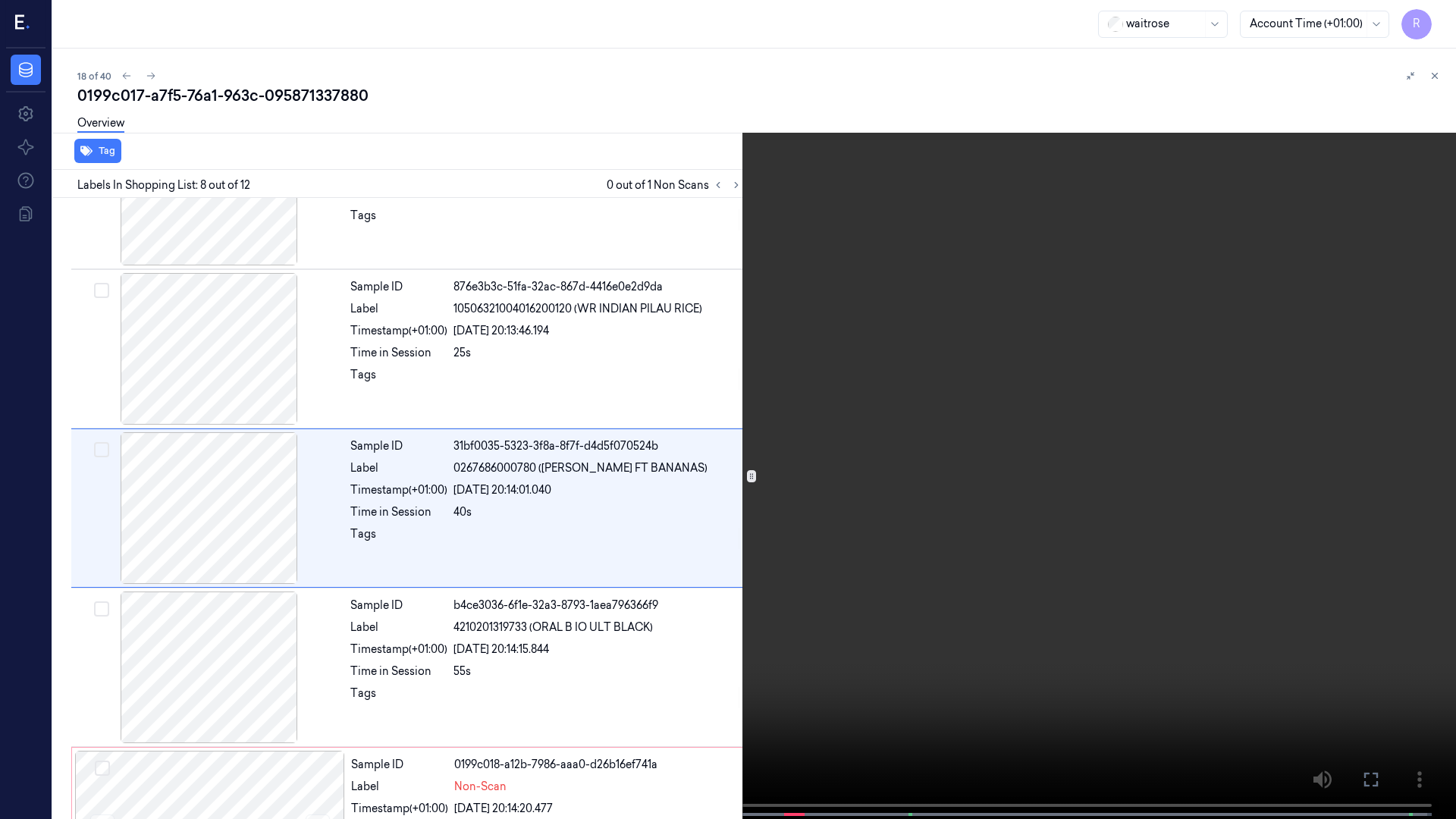
click at [459, 497] on video at bounding box center [728, 411] width 1456 height 822
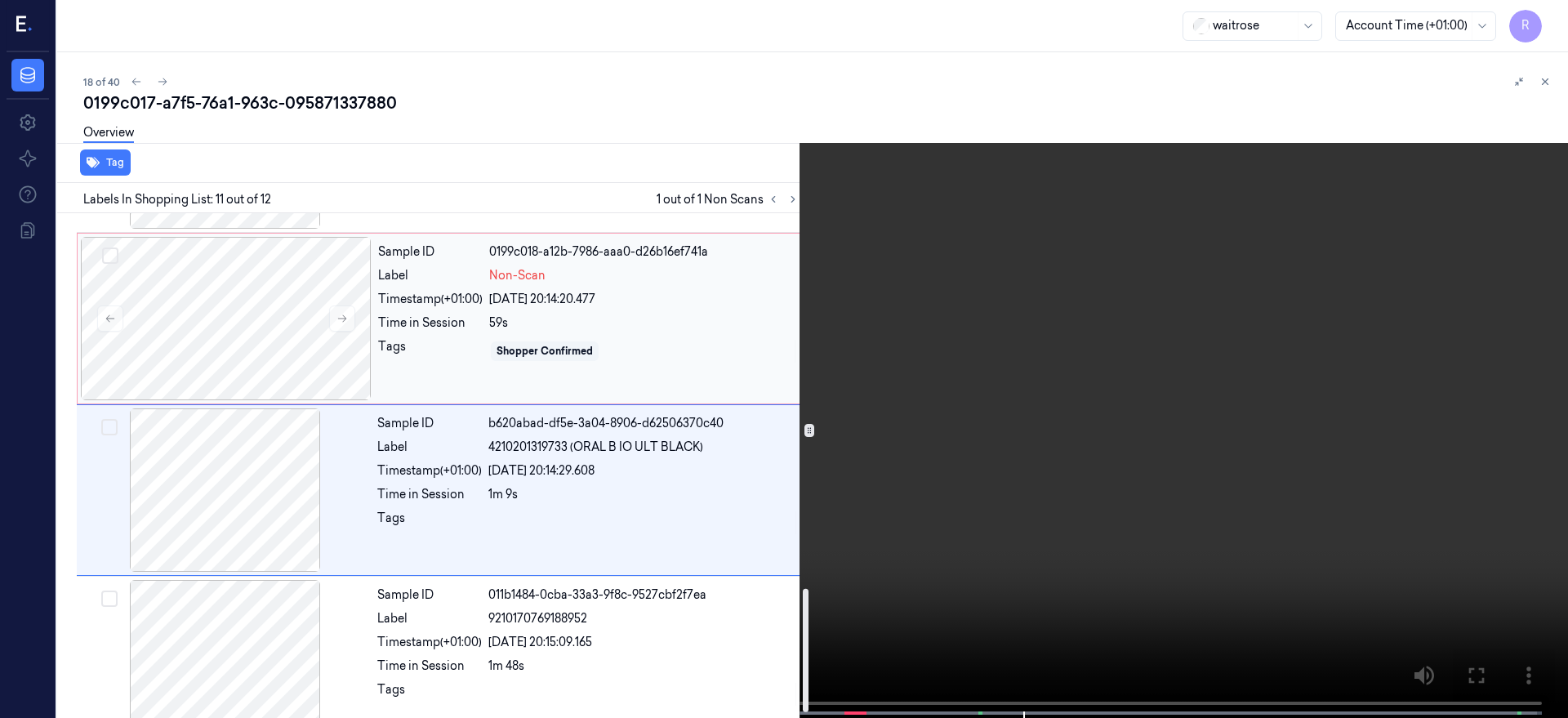
scroll to position [1559, 0]
